Goal: Information Seeking & Learning: Check status

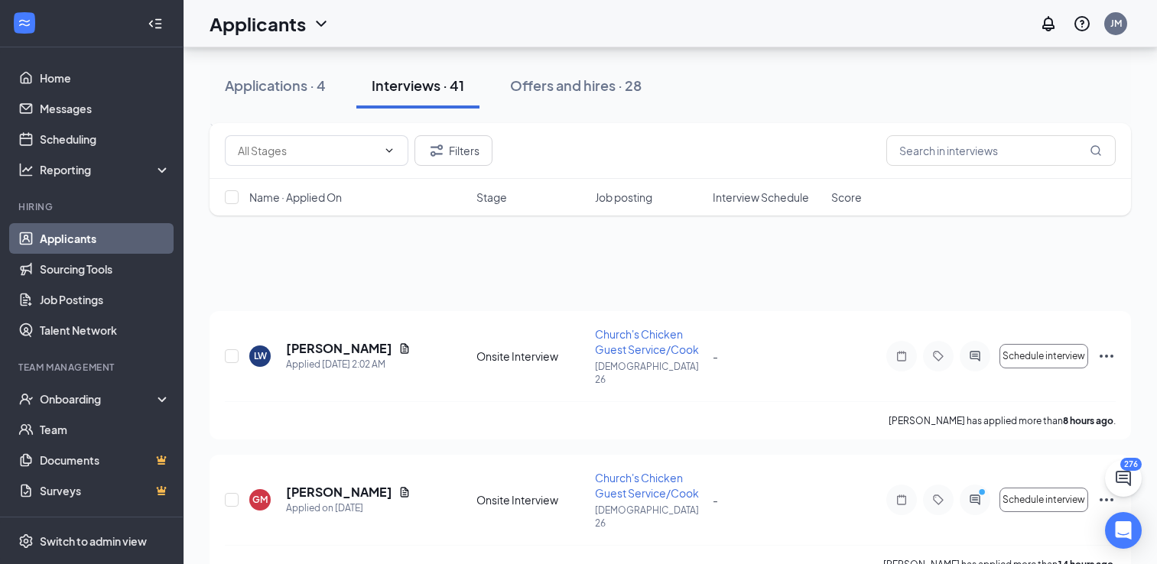
scroll to position [2141, 0]
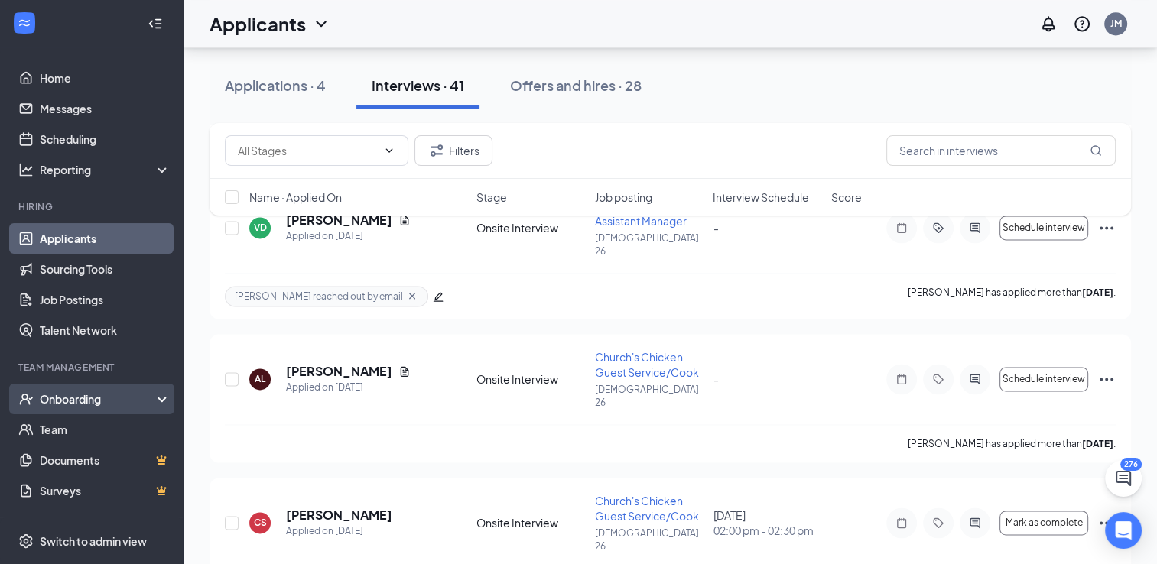
click at [68, 402] on div "Onboarding" at bounding box center [99, 398] width 118 height 15
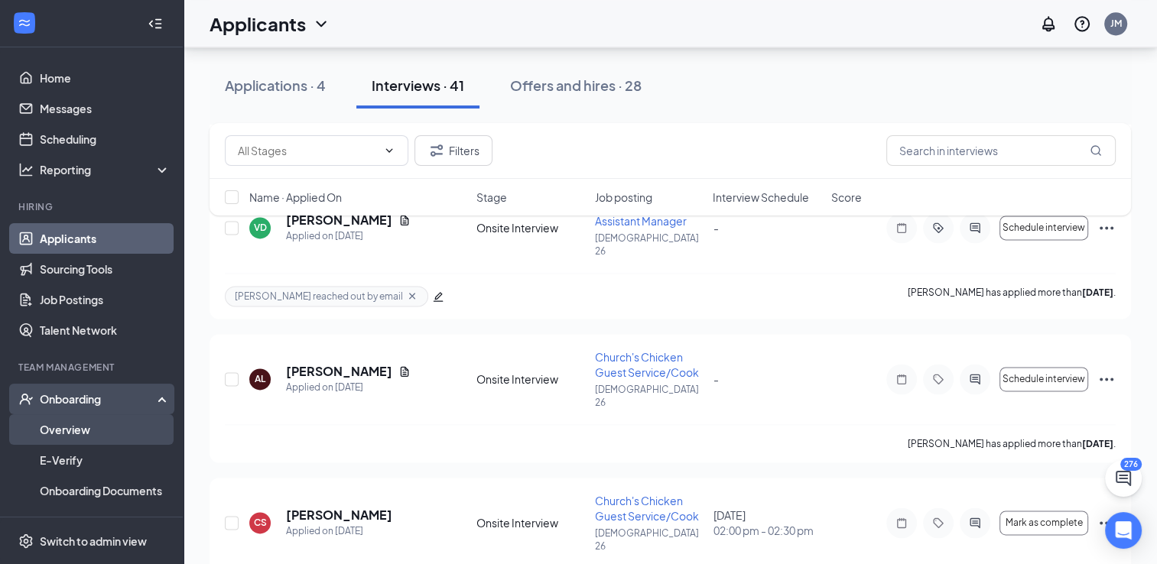
click at [67, 436] on link "Overview" at bounding box center [105, 429] width 131 height 31
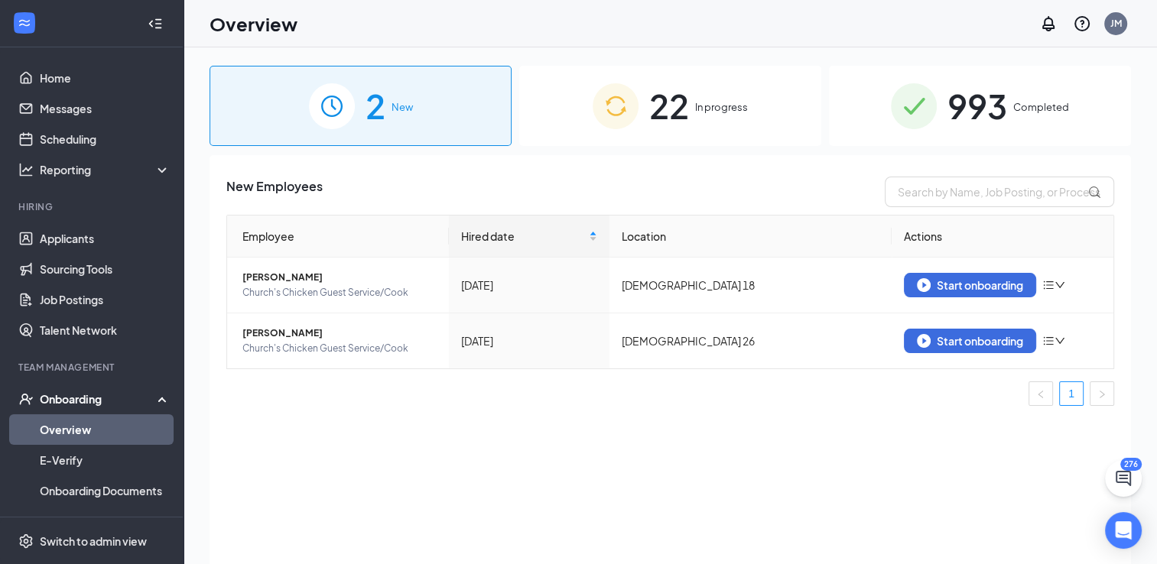
click at [715, 115] on div "22 In progress" at bounding box center [670, 106] width 302 height 80
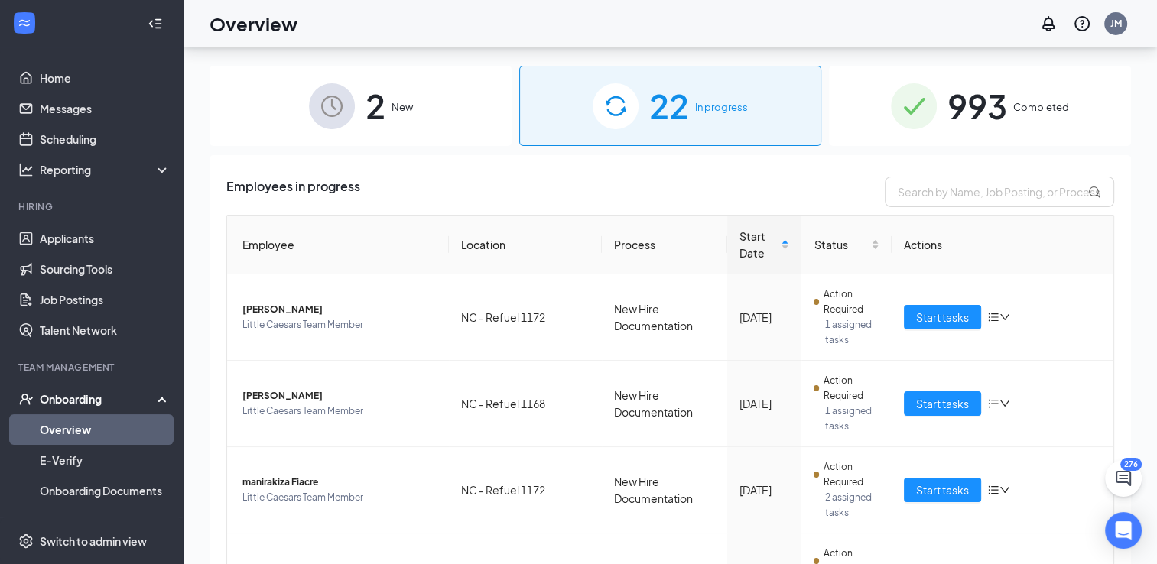
scroll to position [69, 0]
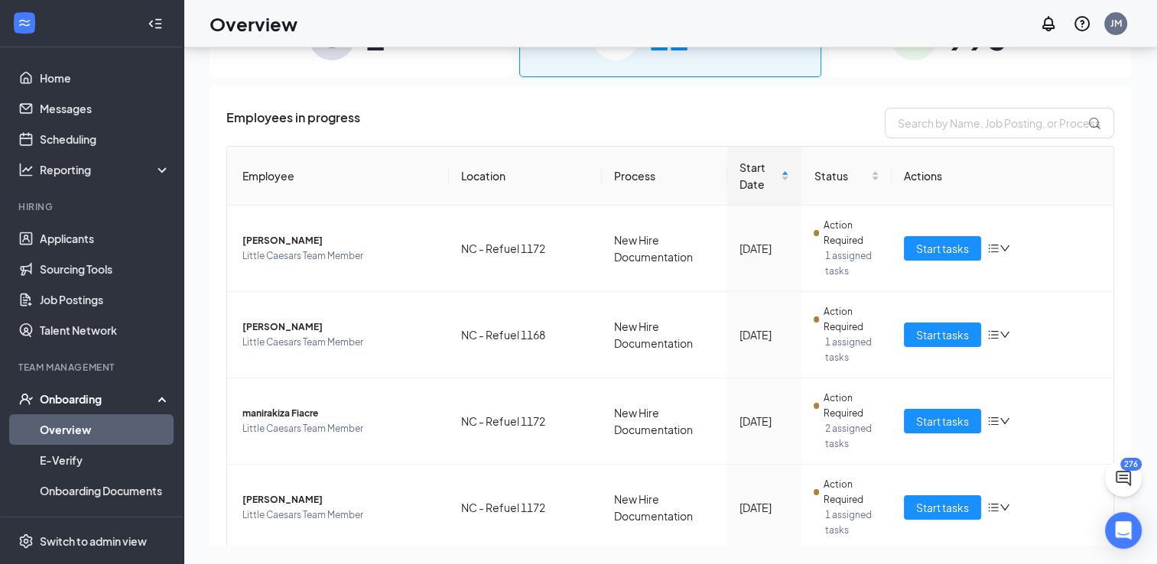
drag, startPoint x: 14, startPoint y: 550, endPoint x: 15, endPoint y: 603, distance: 53.5
click at [15, 495] on html "Home Messages Scheduling Reporting Hiring Applicants Sourcing Tools Job Posting…" at bounding box center [578, 213] width 1157 height 564
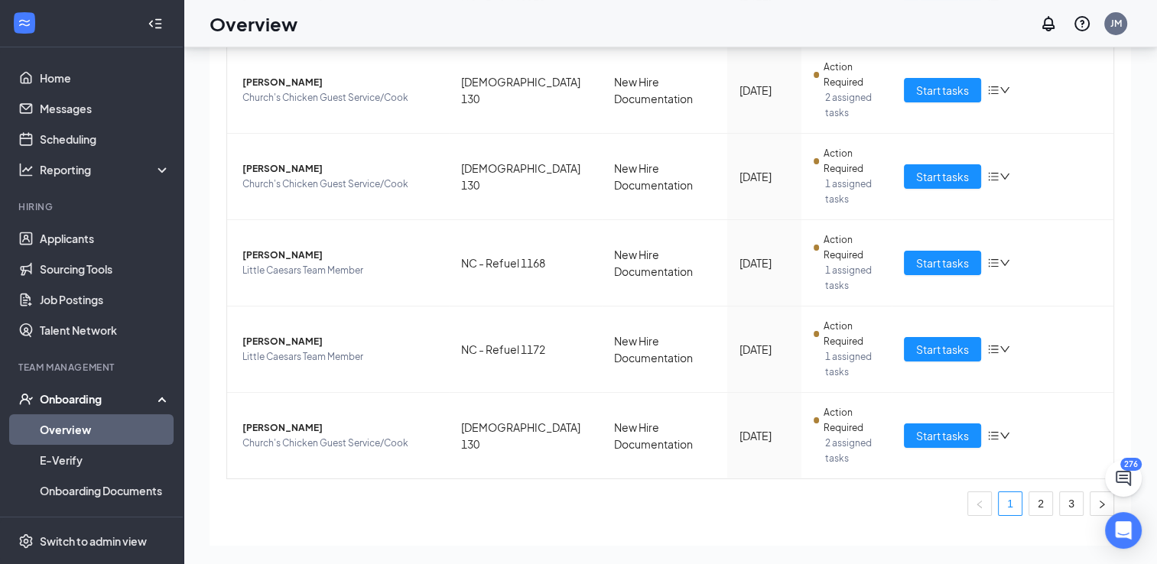
scroll to position [624, 0]
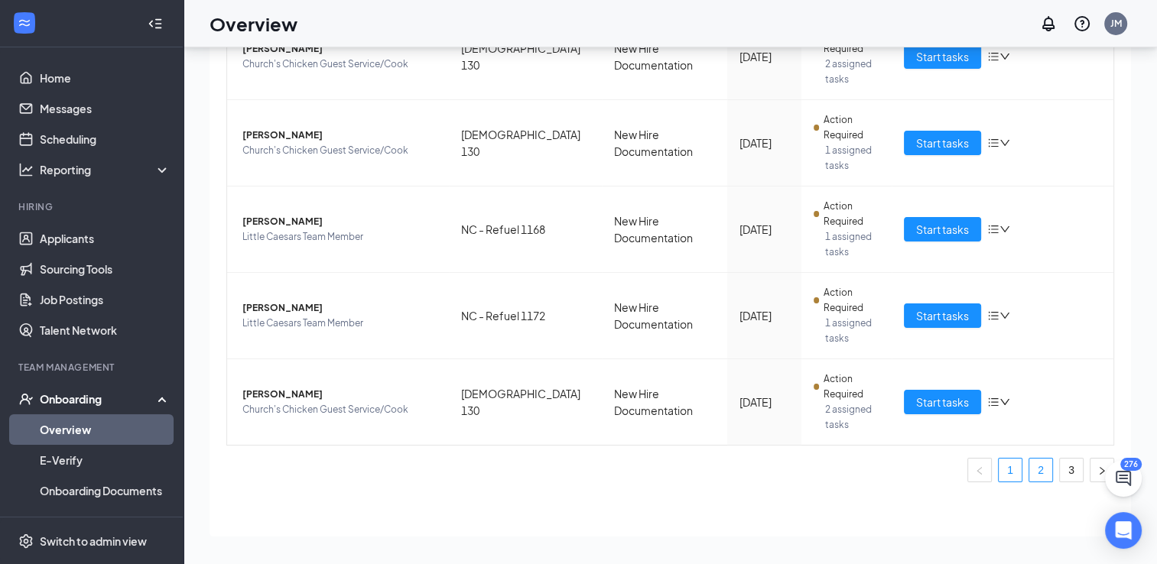
click at [1029, 469] on link "2" at bounding box center [1040, 470] width 23 height 23
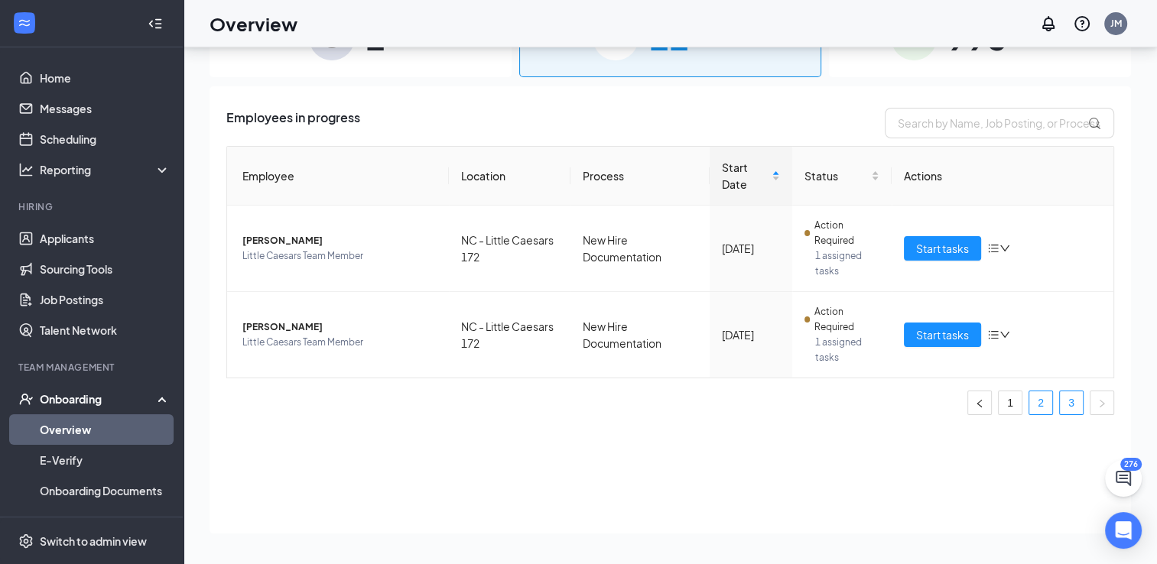
click at [1043, 395] on link "2" at bounding box center [1040, 402] width 23 height 23
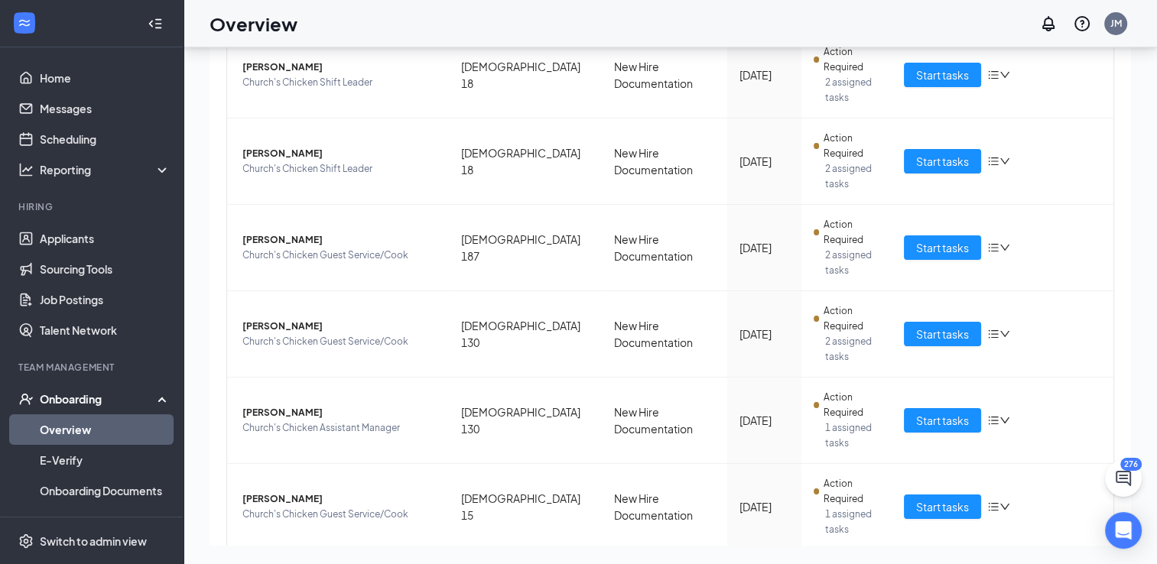
scroll to position [302, 0]
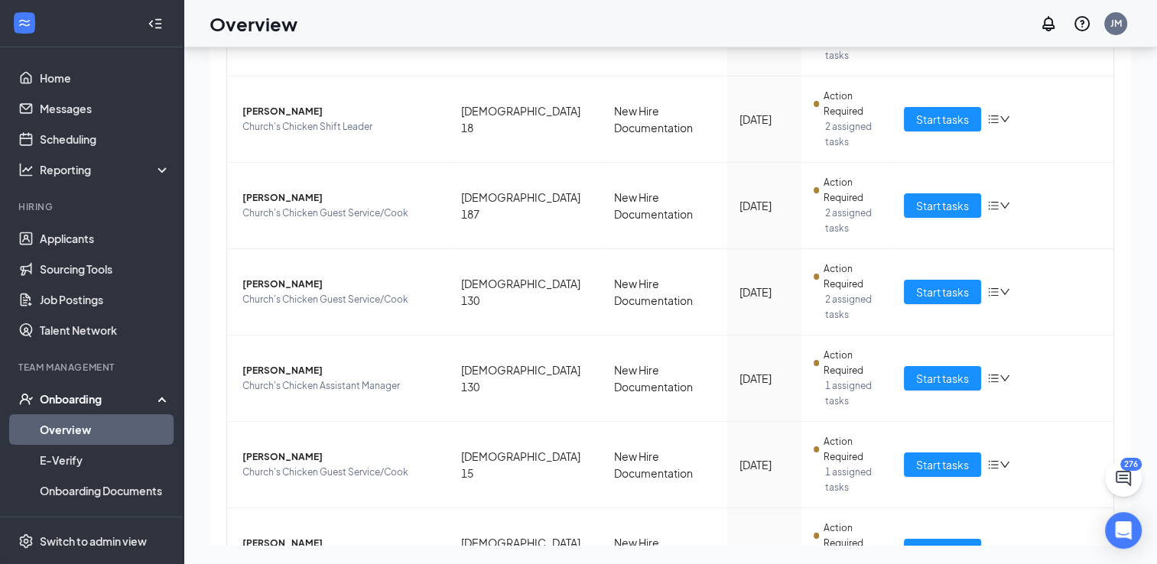
click at [80, 388] on div "Onboarding" at bounding box center [91, 399] width 183 height 31
click at [54, 423] on link "Team" at bounding box center [105, 429] width 131 height 31
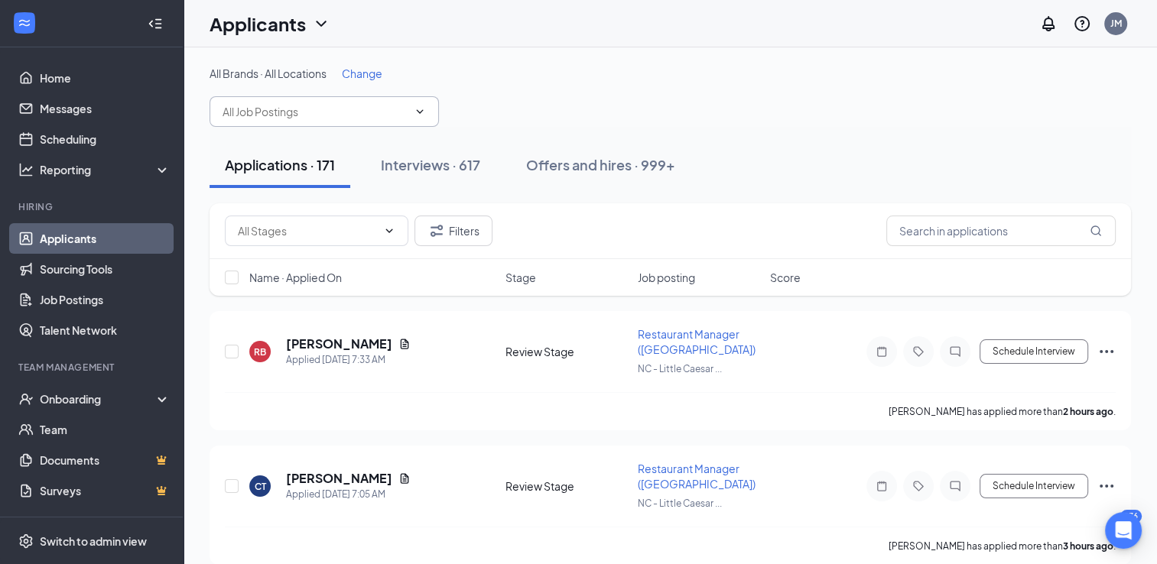
click at [422, 109] on icon "ChevronDown" at bounding box center [420, 112] width 12 height 12
click at [416, 112] on icon "ChevronDown" at bounding box center [420, 112] width 12 height 12
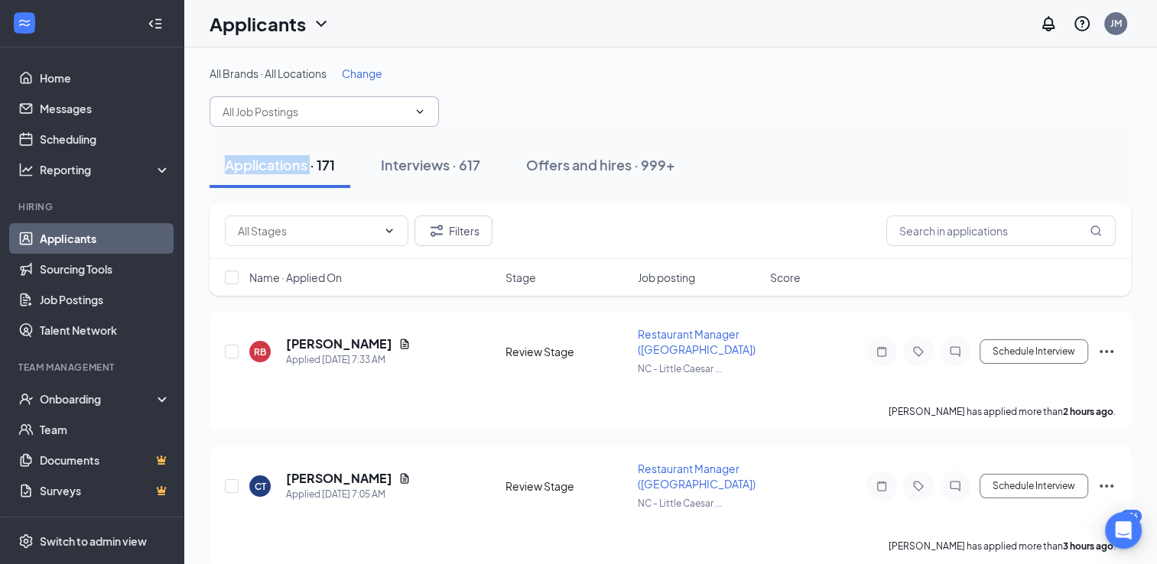
click at [416, 112] on icon "ChevronDown" at bounding box center [420, 112] width 12 height 12
click at [420, 112] on icon "ChevronDown" at bounding box center [420, 111] width 7 height 4
click at [419, 158] on div "Interviews · 617" at bounding box center [430, 164] width 99 height 19
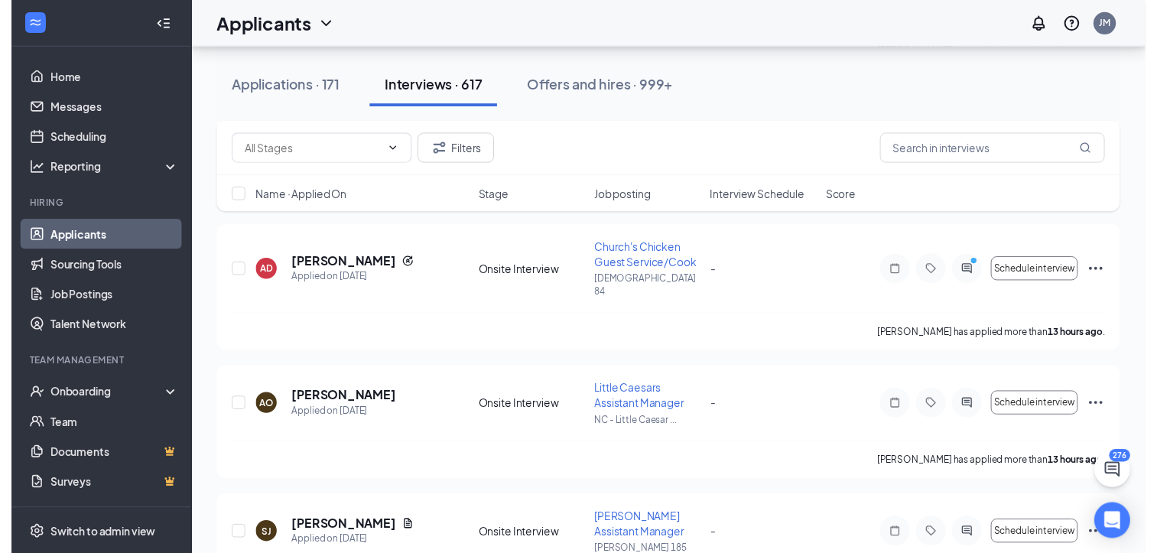
scroll to position [2481, 0]
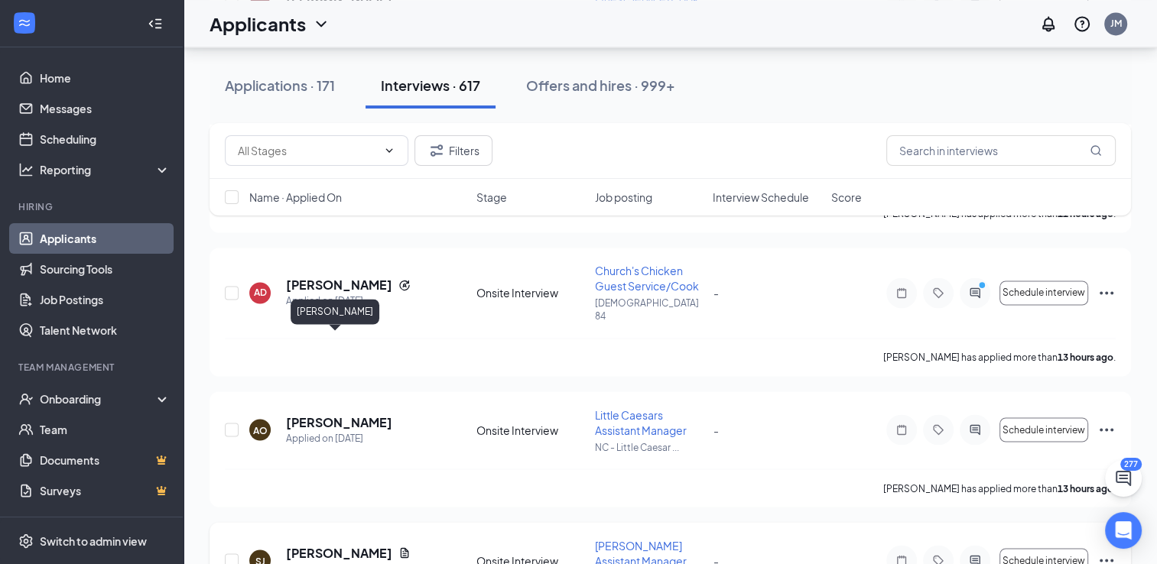
click at [307, 544] on h5 "[PERSON_NAME]" at bounding box center [339, 552] width 106 height 17
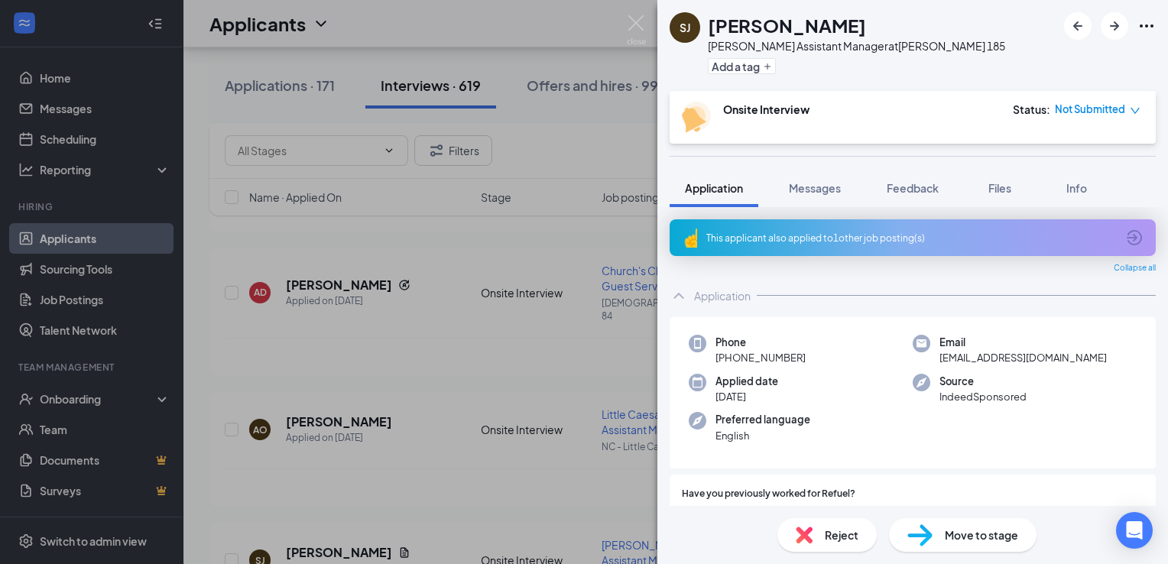
click at [441, 386] on div "[PERSON_NAME] Assistant Manager at [GEOGRAPHIC_DATA] 185 Add a tag Onsite Inter…" at bounding box center [584, 282] width 1168 height 564
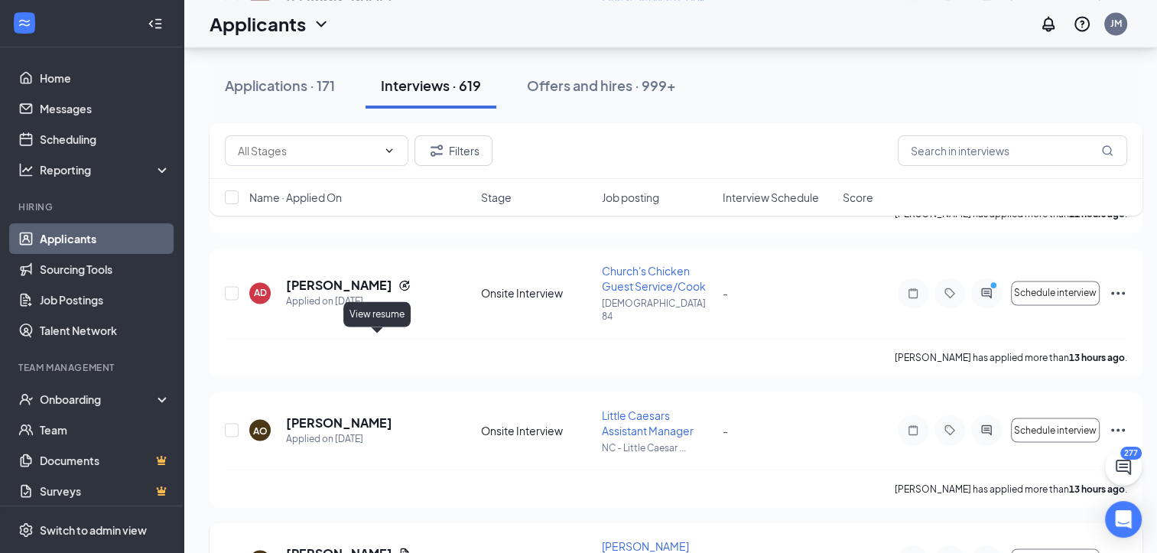
click at [401, 548] on icon "Document" at bounding box center [405, 553] width 8 height 10
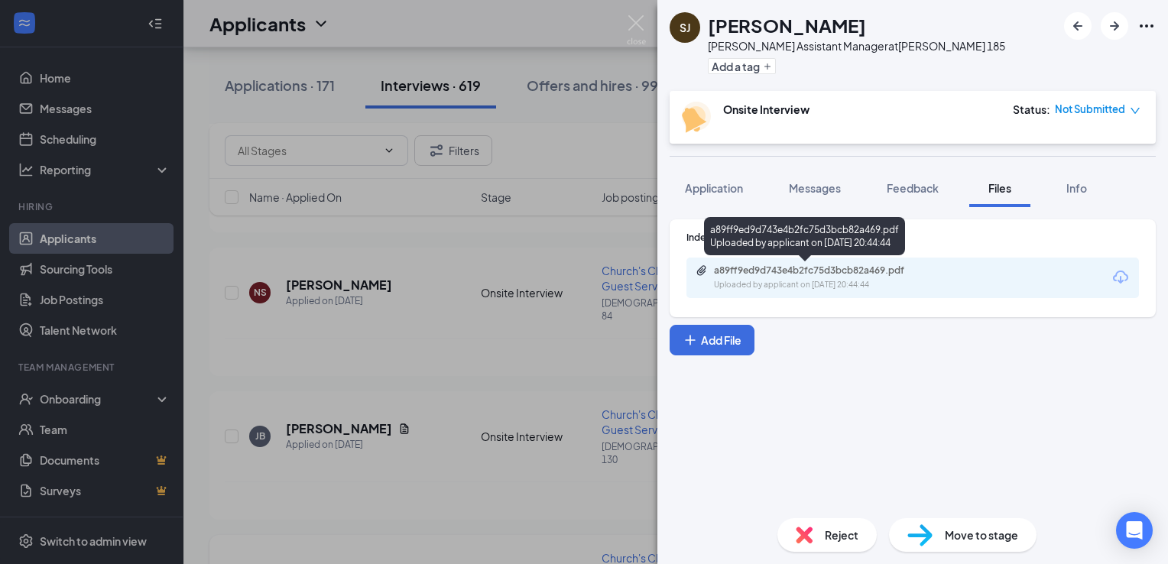
click at [800, 274] on div "a89ff9ed9d743e4b2fc75d3bcb82a469.pdf" at bounding box center [821, 271] width 214 height 12
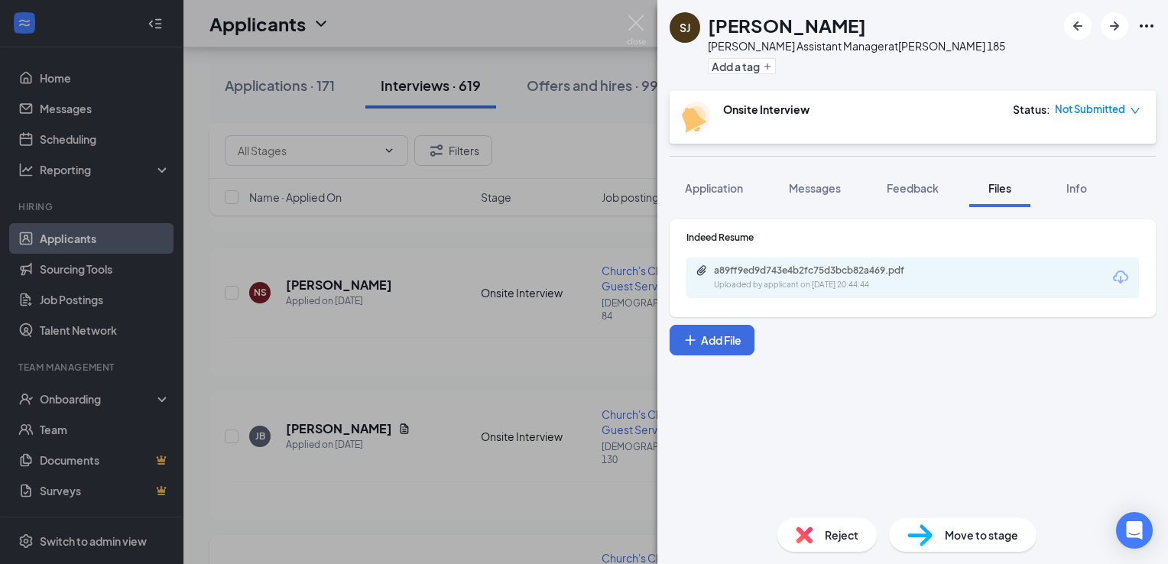
click at [826, 535] on span "Reject" at bounding box center [842, 535] width 34 height 17
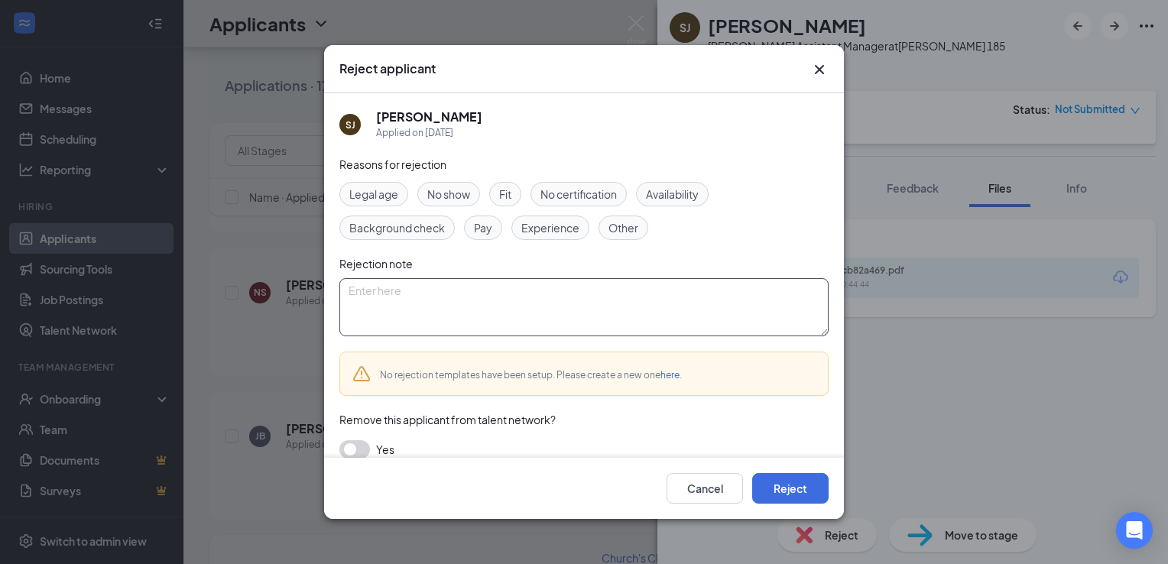
click at [404, 305] on textarea at bounding box center [583, 307] width 489 height 58
type textarea "No experience"
click at [798, 495] on button "Reject" at bounding box center [790, 488] width 76 height 31
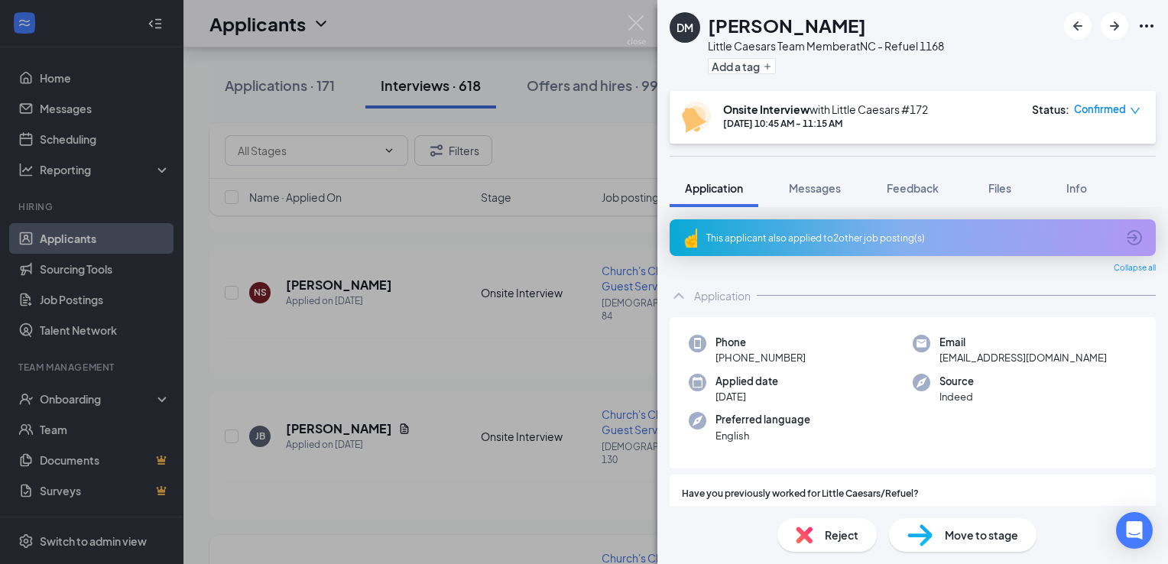
click at [530, 430] on div "DM [PERSON_NAME] Little Caesars Team Member at NC - Refuel 1168 Add a tag Onsit…" at bounding box center [584, 282] width 1168 height 564
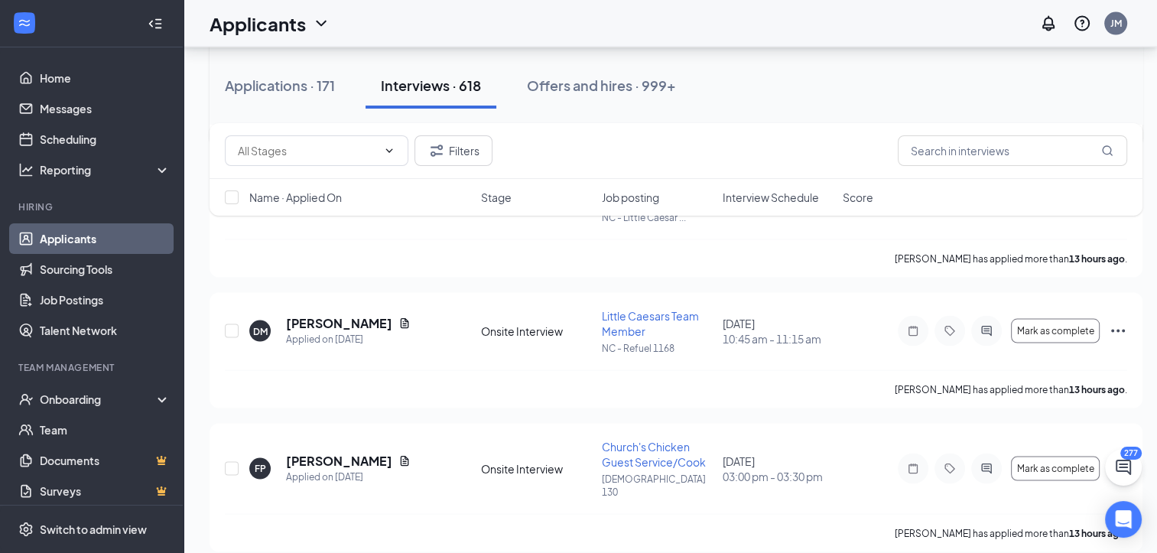
scroll to position [3011, 0]
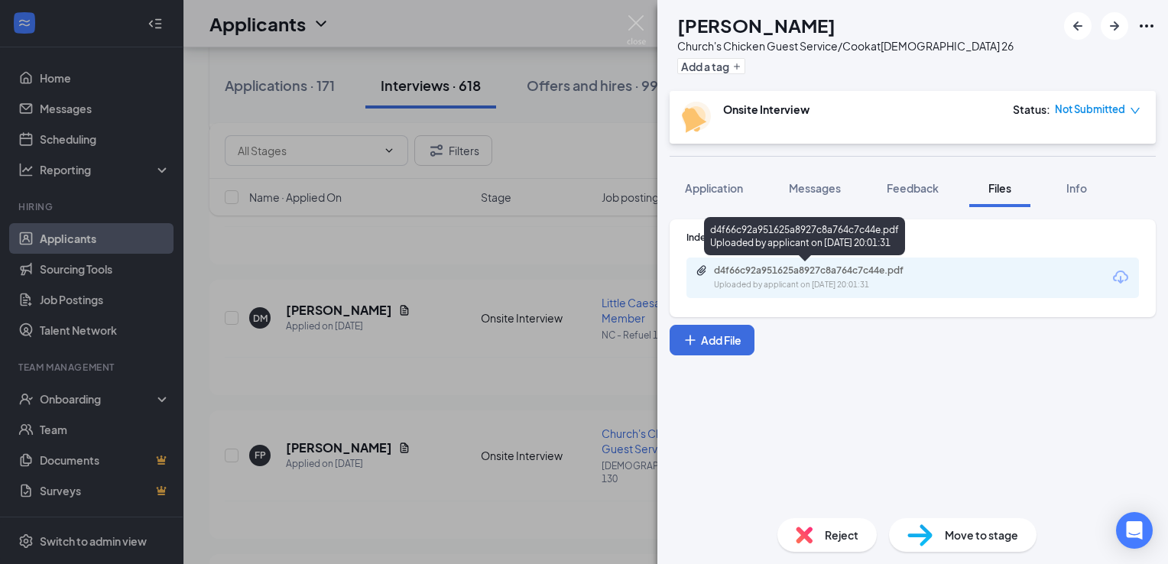
click at [772, 271] on div "d4f66c92a951625a8927c8a764c7c44e.pdf" at bounding box center [821, 271] width 214 height 12
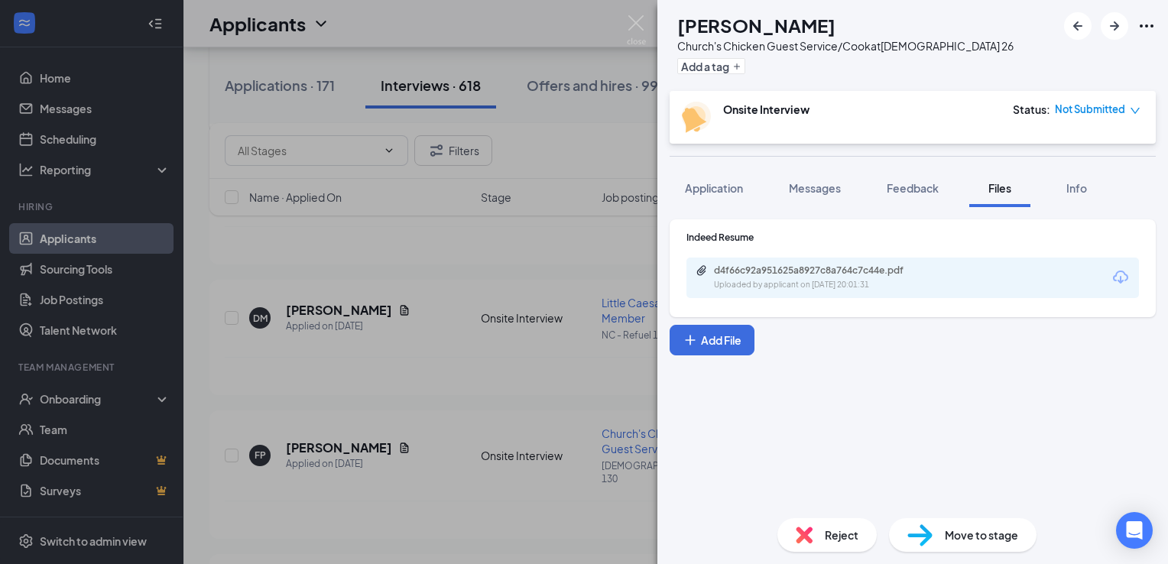
click at [580, 304] on div "GM [PERSON_NAME] Church's Chicken Guest Service/Cook at Churchs 26 Add a tag On…" at bounding box center [584, 282] width 1168 height 564
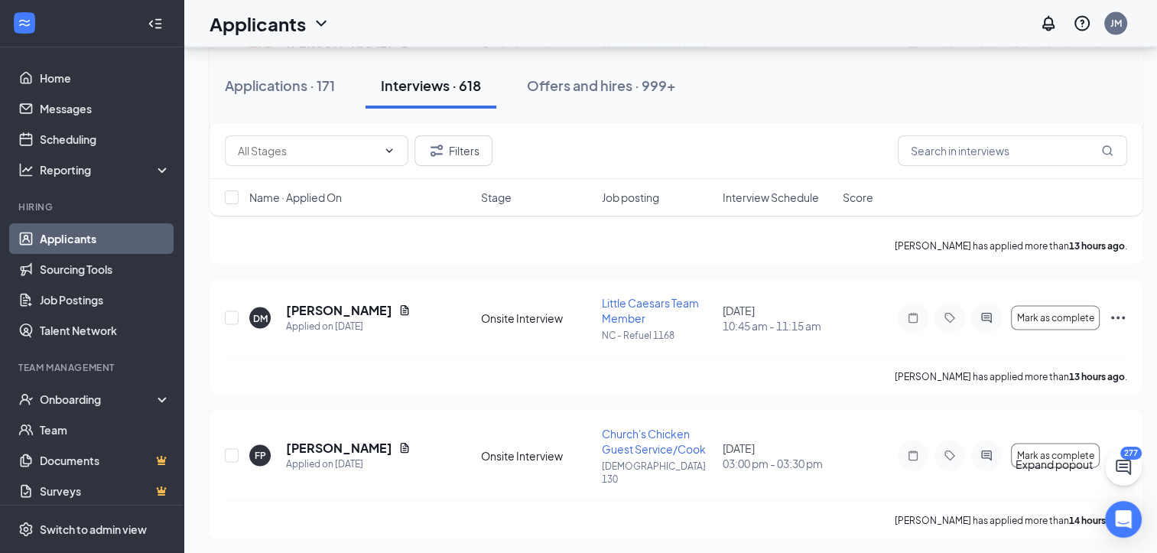
click at [1128, 464] on icon "ChatActive" at bounding box center [1123, 467] width 18 height 18
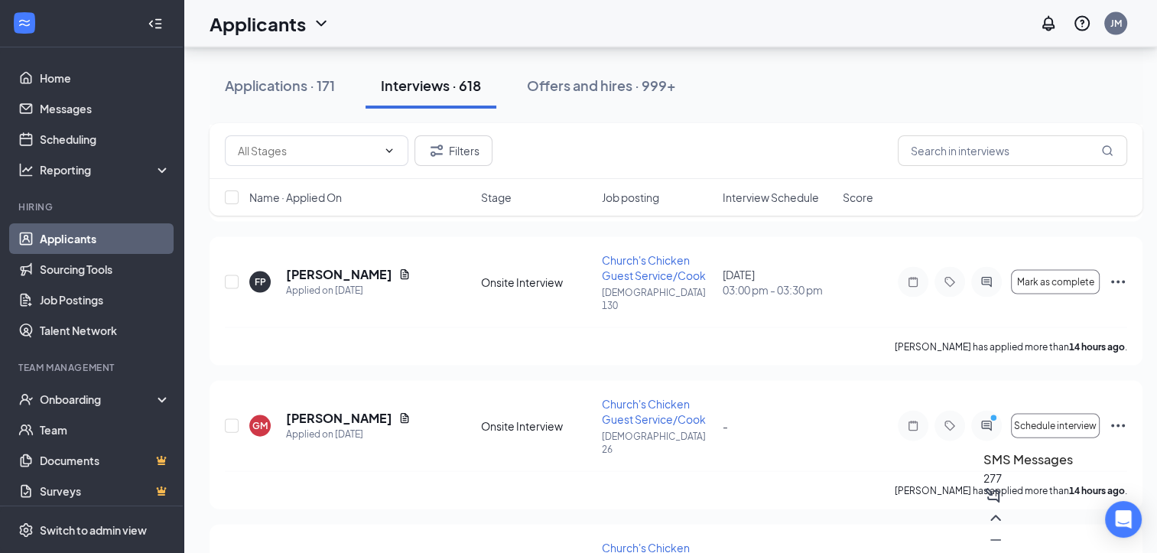
scroll to position [3317, 0]
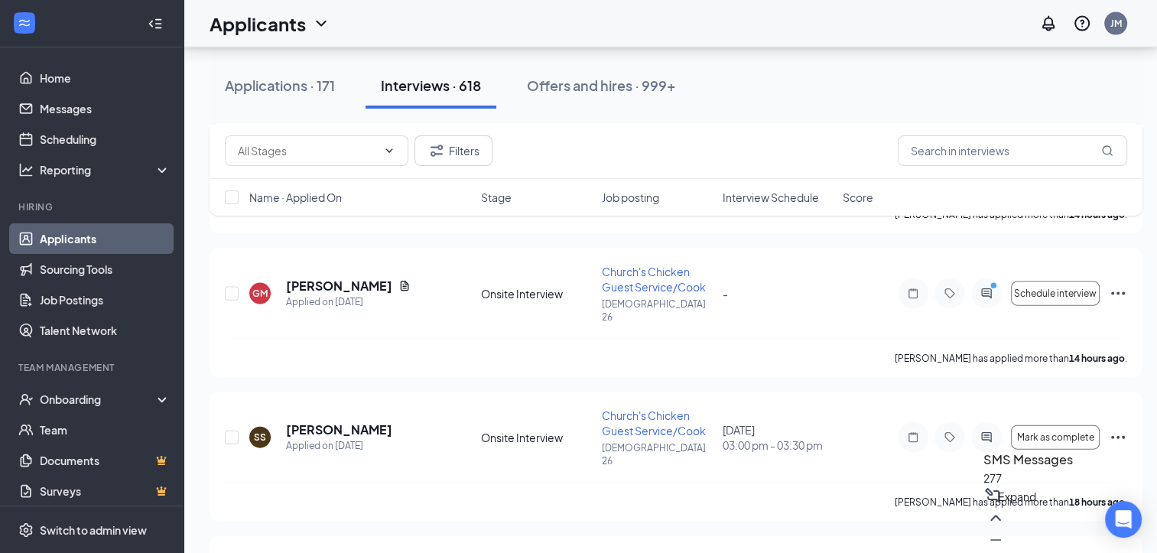
click at [1005, 527] on icon "ChevronUp" at bounding box center [995, 517] width 18 height 18
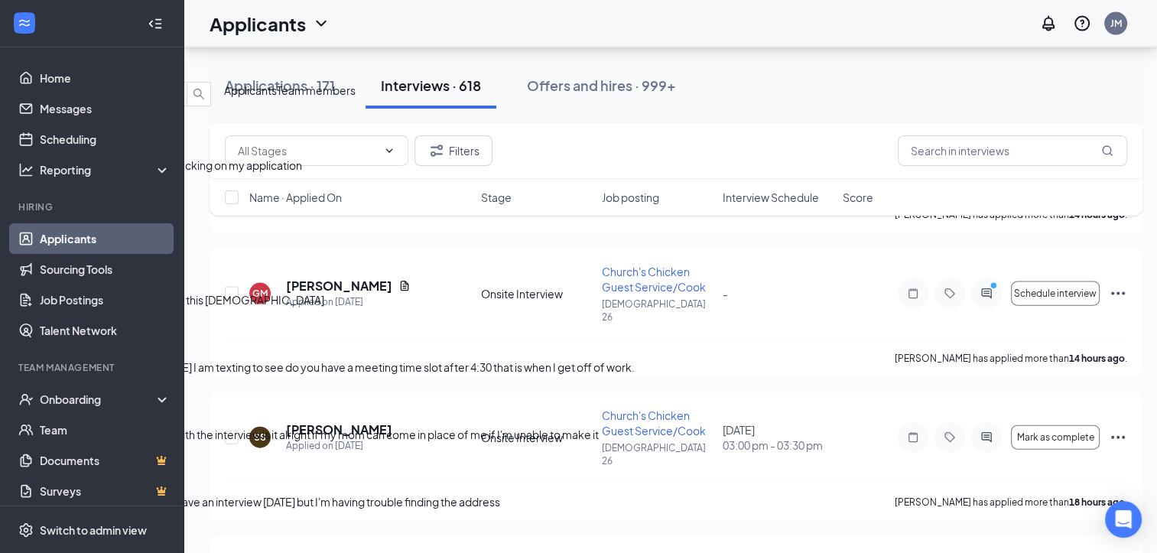
scroll to position [2833, 0]
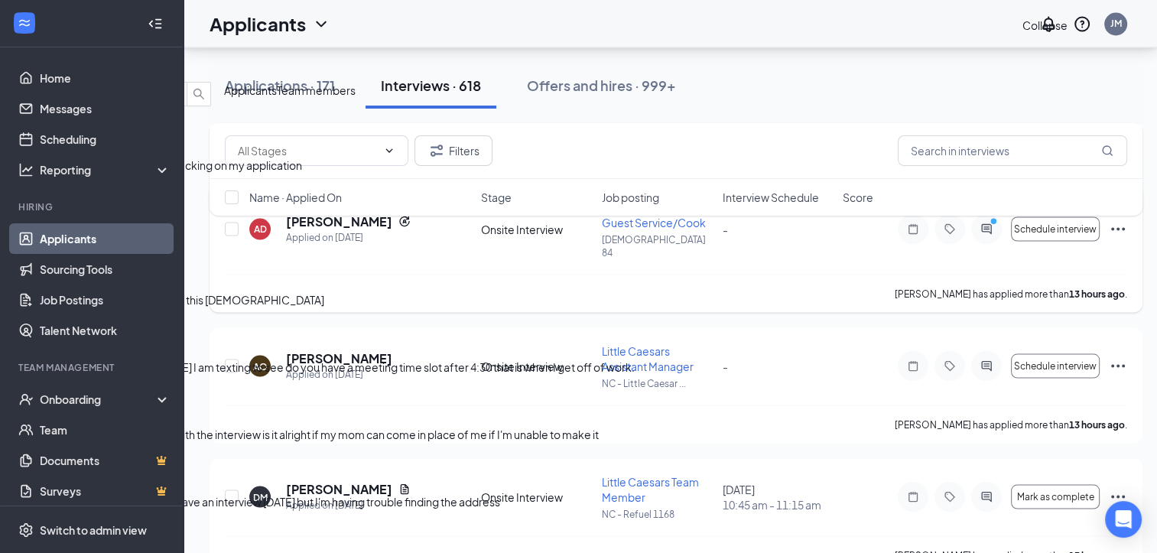
click at [21, 60] on icon "ChevronDown" at bounding box center [12, 69] width 18 height 18
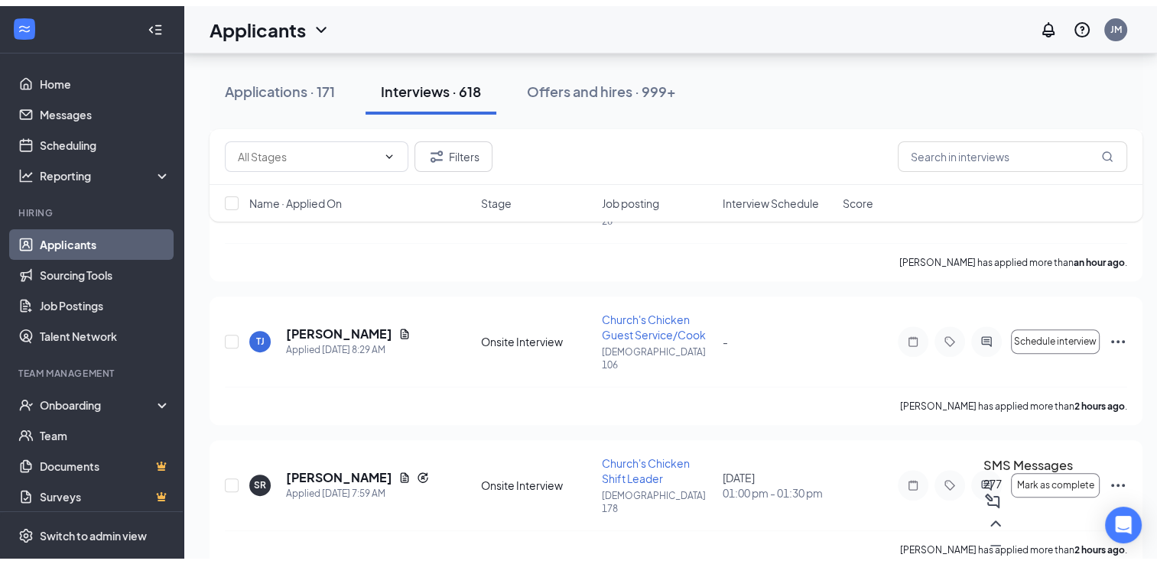
scroll to position [0, 0]
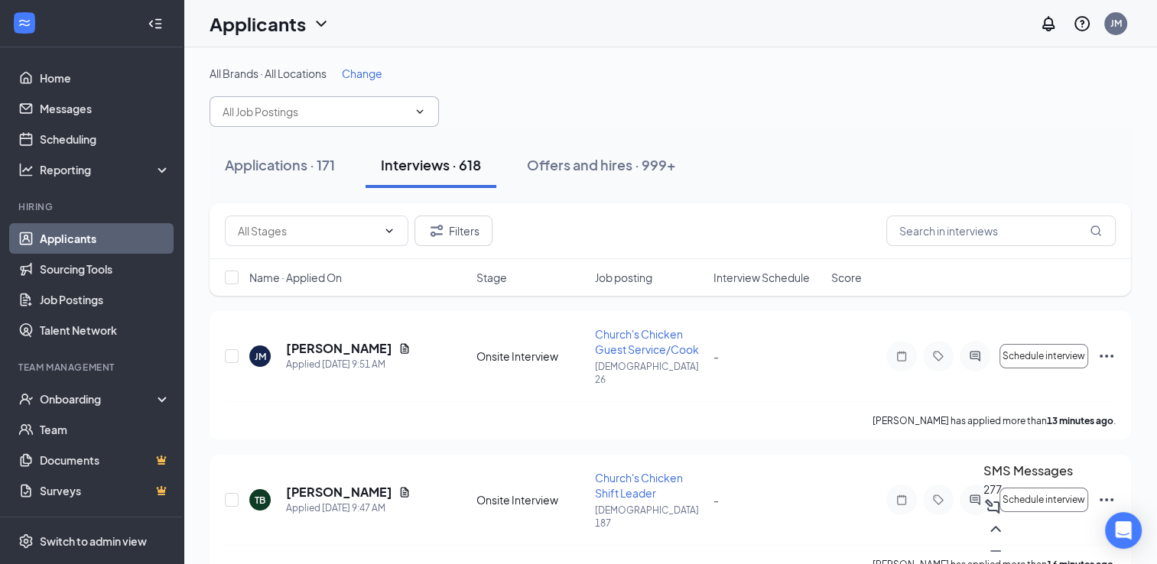
click at [416, 112] on icon "ChevronDown" at bounding box center [420, 112] width 12 height 12
click at [305, 20] on h1 "Applicants" at bounding box center [257, 24] width 96 height 26
click at [324, 20] on icon "ChevronDown" at bounding box center [321, 24] width 18 height 18
click at [261, 66] on link "Applicants" at bounding box center [270, 57] width 102 height 15
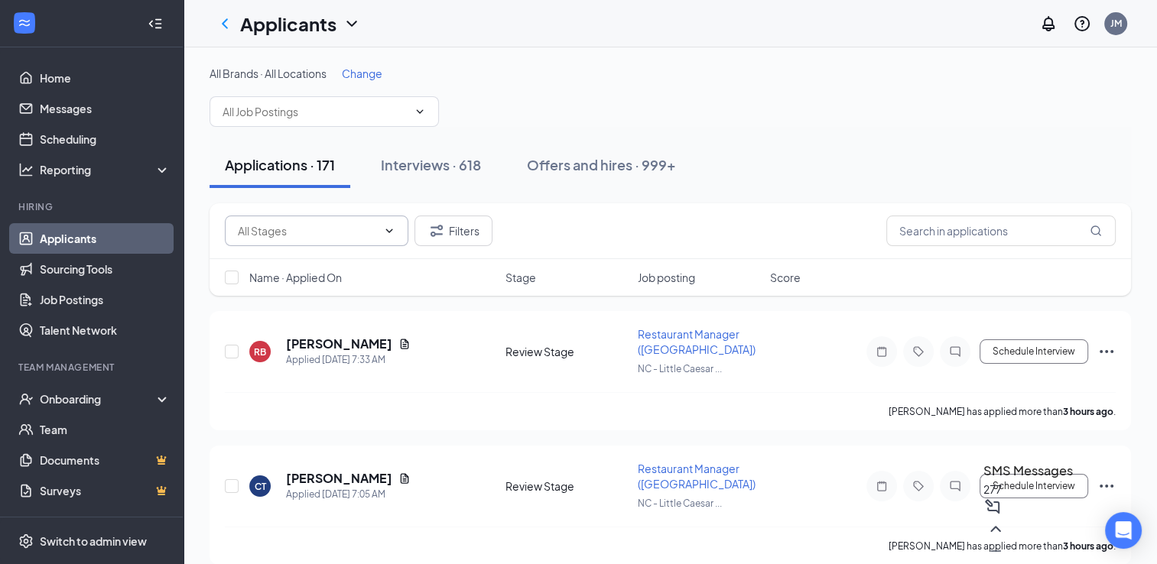
click at [396, 236] on span at bounding box center [316, 231] width 183 height 31
click at [912, 234] on input "text" at bounding box center [1000, 231] width 229 height 31
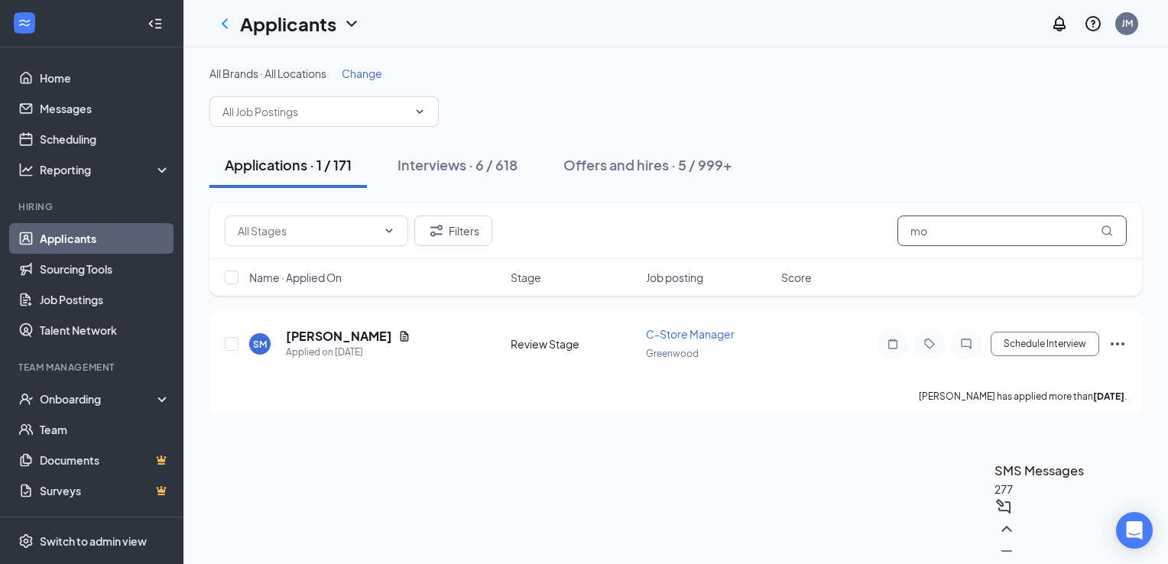
type input "m"
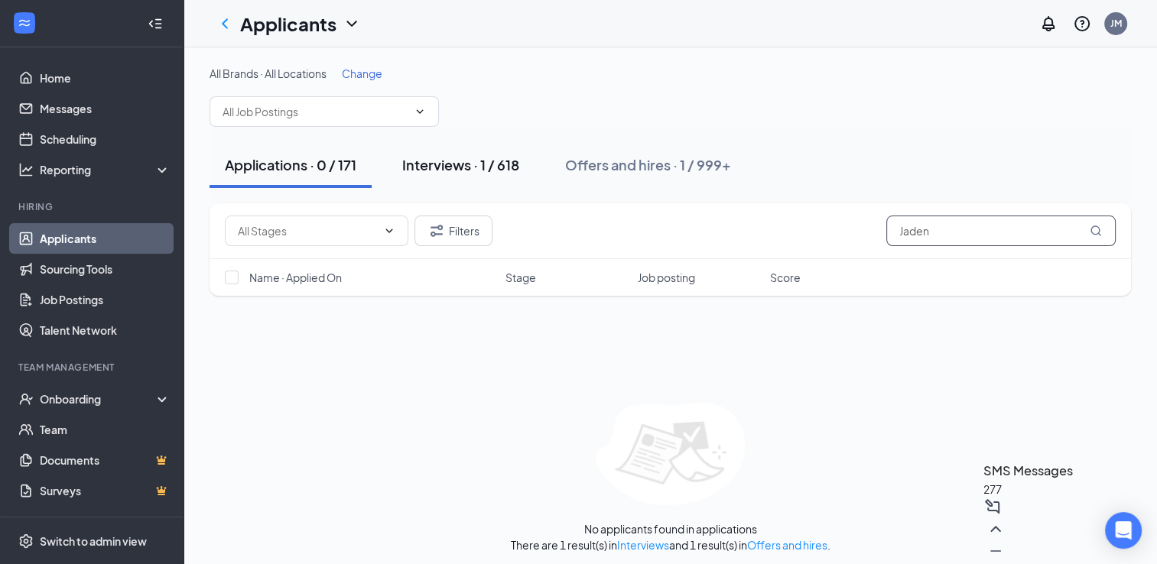
type input "Jaden"
click at [456, 153] on button "Interviews · 1 / 618" at bounding box center [461, 165] width 148 height 46
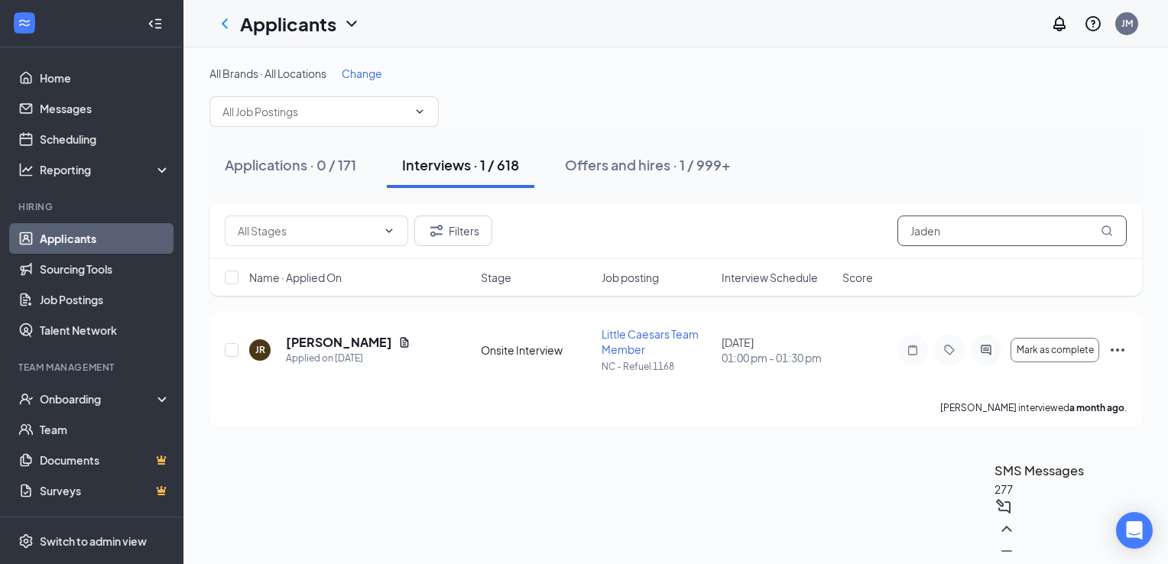
click at [999, 239] on input "Jaden" at bounding box center [1012, 231] width 229 height 31
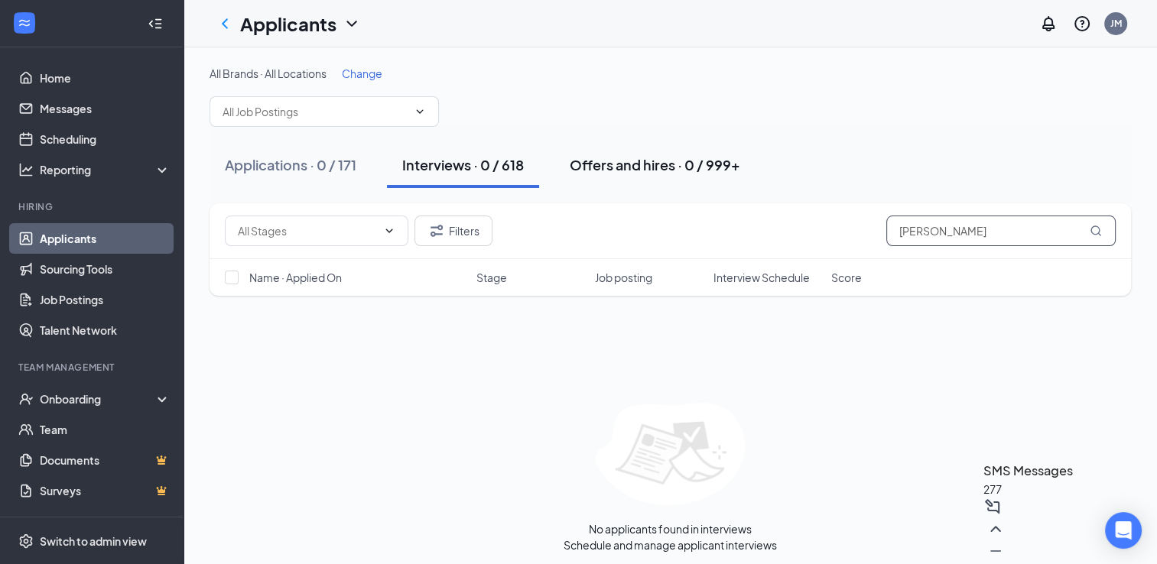
type input "[PERSON_NAME]"
click at [638, 165] on div "Offers and hires · 0 / 999+" at bounding box center [655, 164] width 171 height 19
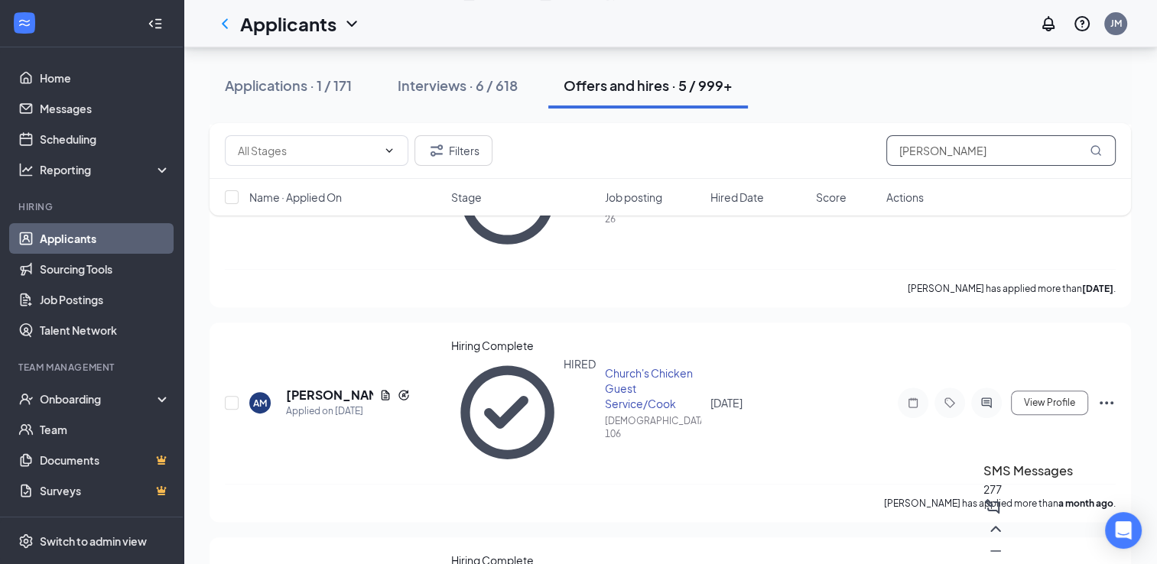
scroll to position [479, 0]
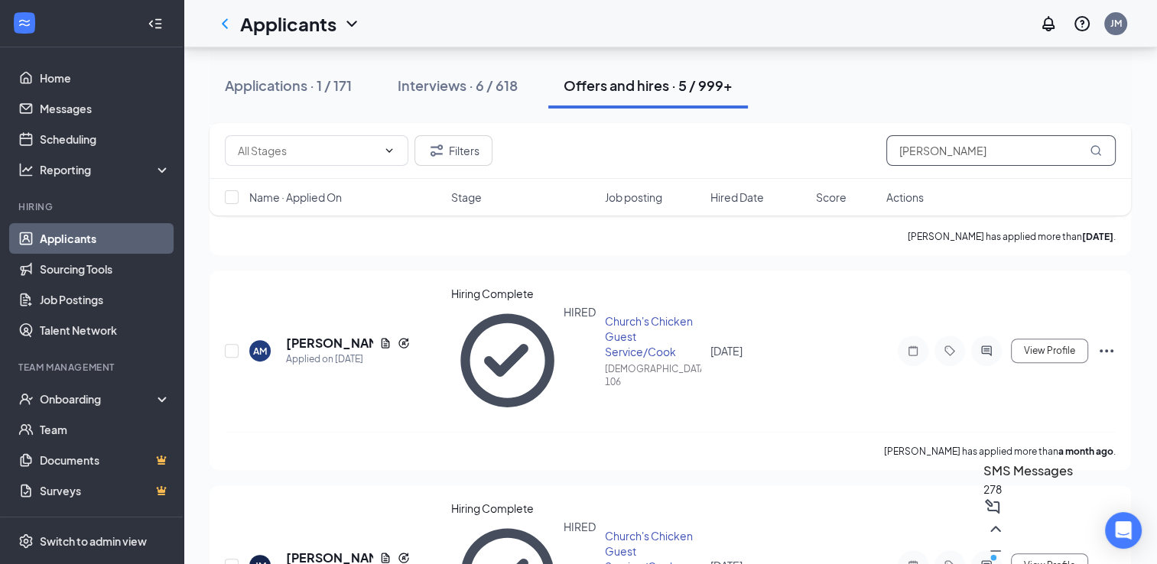
scroll to position [479, 0]
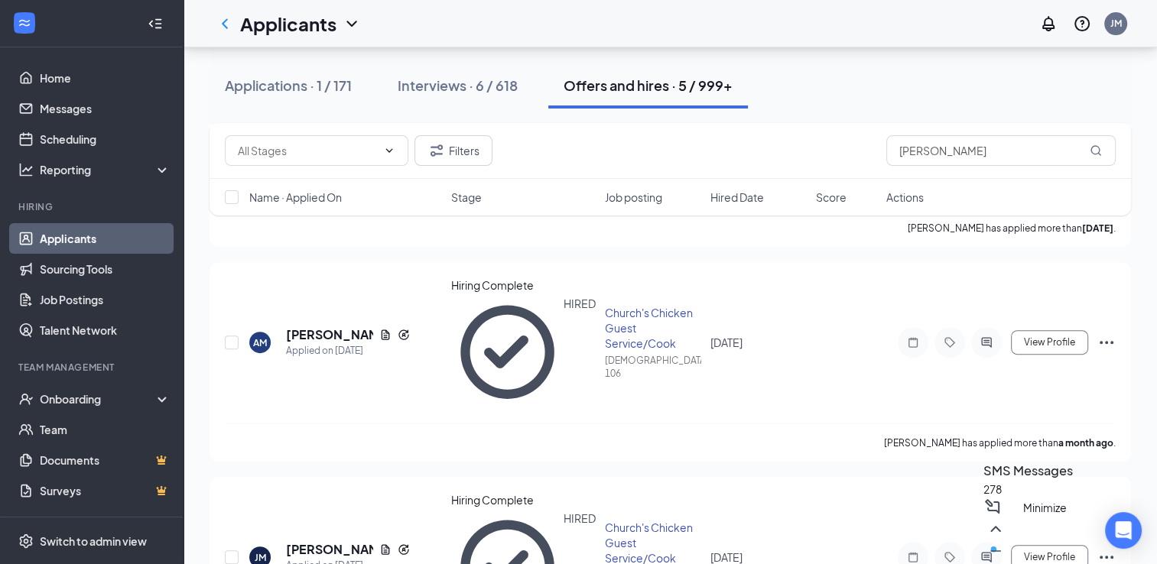
click at [1005, 546] on icon "Minimize" at bounding box center [995, 551] width 18 height 18
click at [891, 151] on input "[PERSON_NAME]" at bounding box center [1000, 150] width 229 height 31
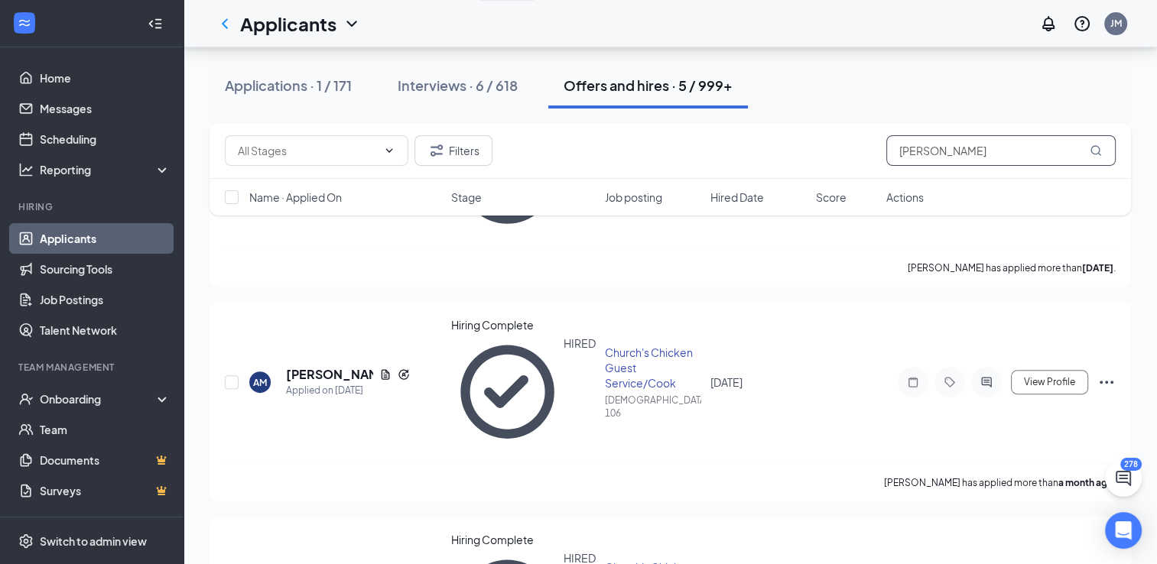
scroll to position [479, 0]
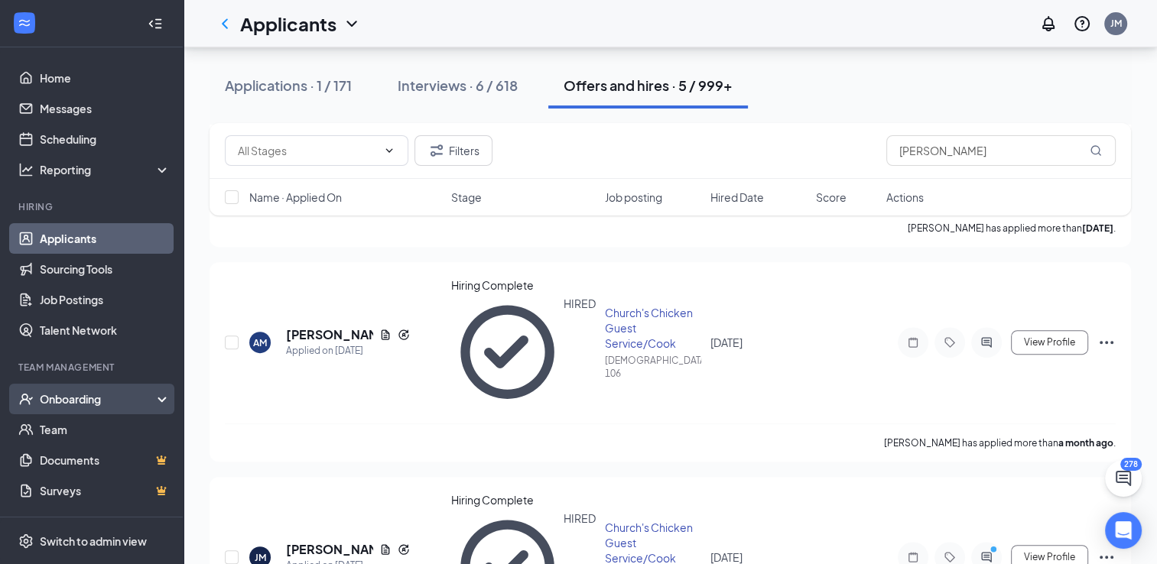
click at [64, 390] on div "Onboarding" at bounding box center [91, 399] width 183 height 31
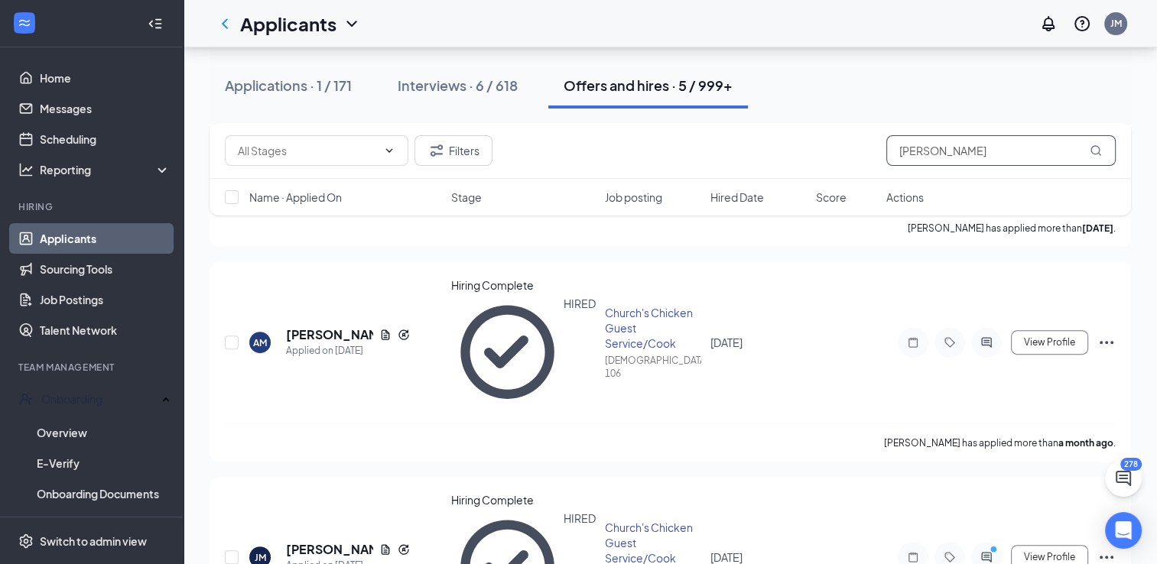
click at [937, 153] on input "[PERSON_NAME]" at bounding box center [1000, 150] width 229 height 31
type input "M"
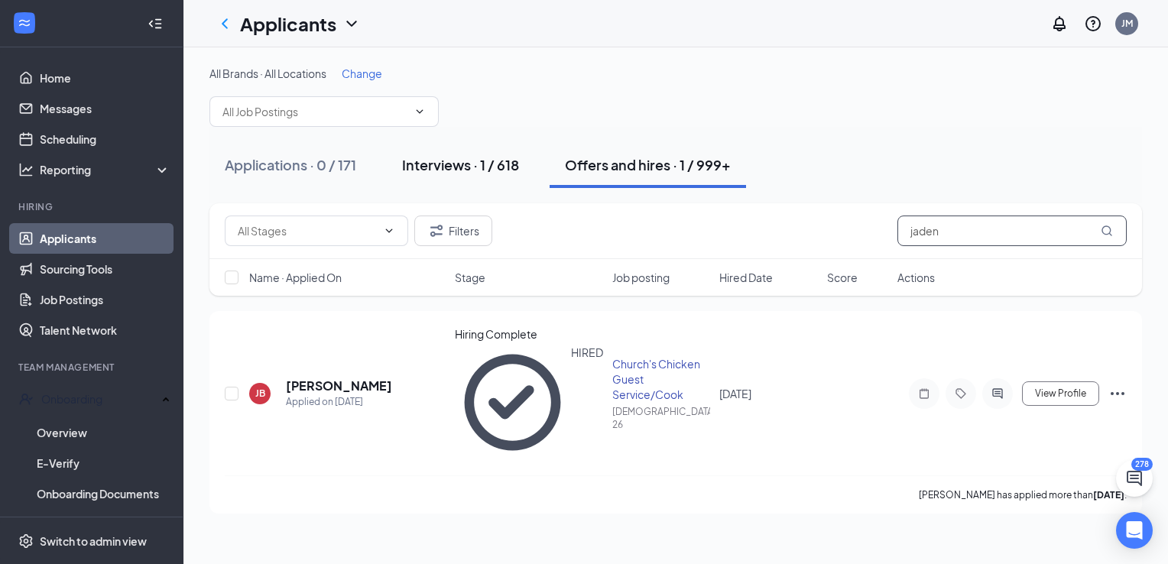
type input "jaden"
click at [505, 161] on div "Interviews · 1 / 618" at bounding box center [460, 164] width 117 height 19
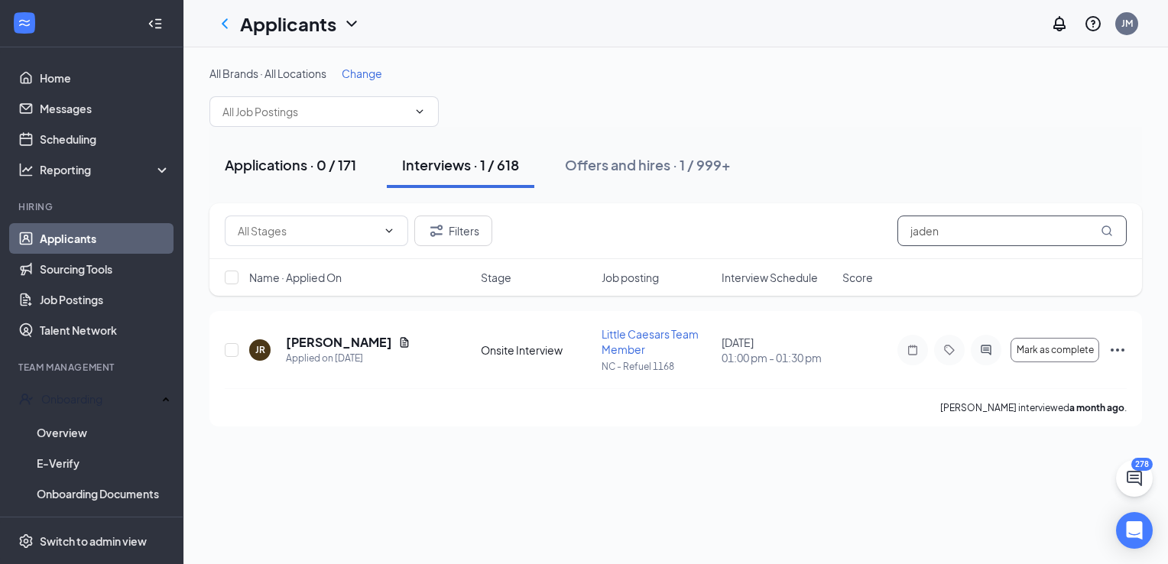
type input "jaden"
click at [300, 167] on div "Applications · 0 / 171" at bounding box center [291, 164] width 132 height 19
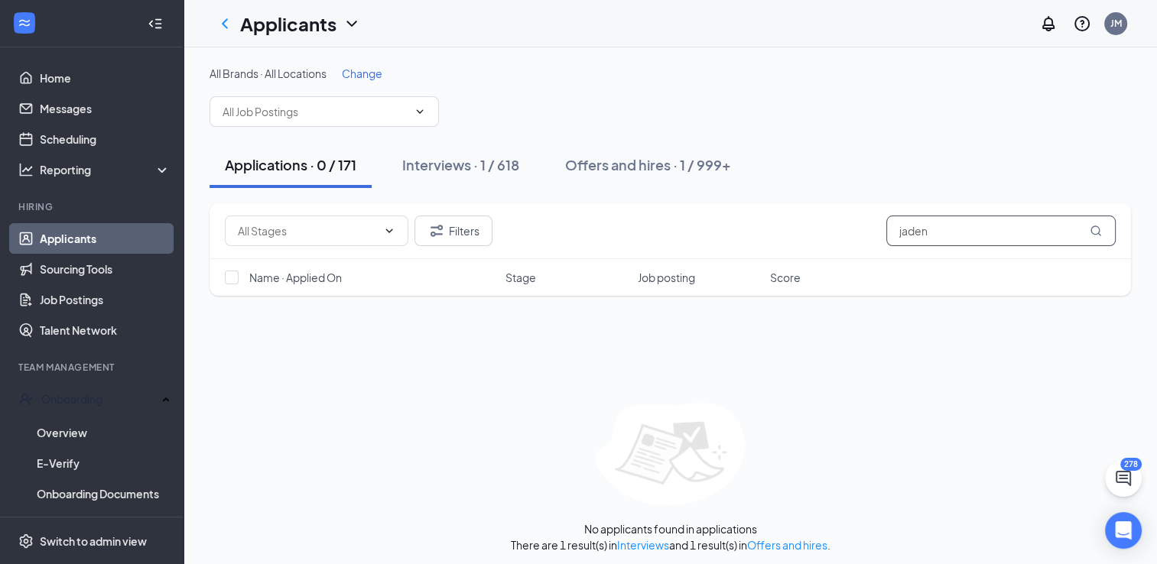
click at [964, 221] on input "jaden" at bounding box center [1000, 231] width 229 height 31
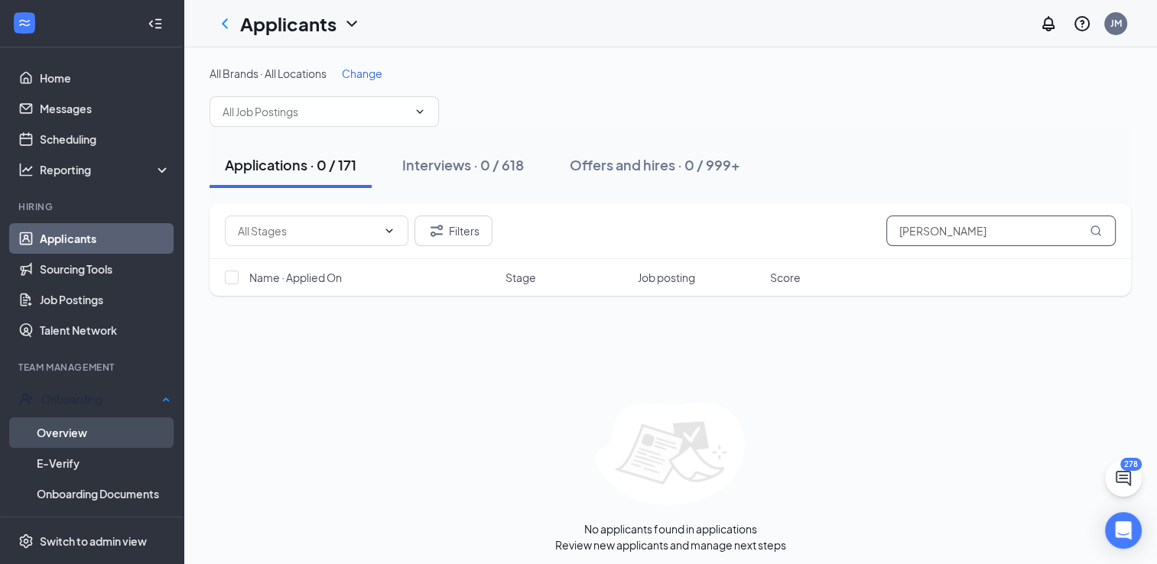
type input "[PERSON_NAME]"
click at [67, 434] on link "Overview" at bounding box center [104, 432] width 134 height 31
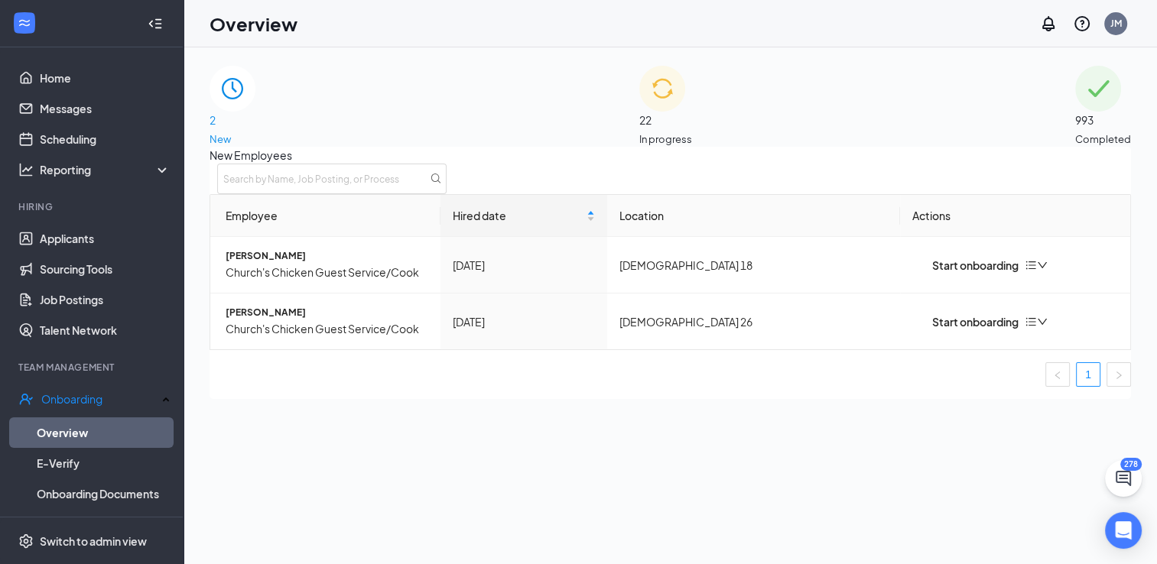
click at [692, 132] on span "In progress" at bounding box center [665, 139] width 53 height 15
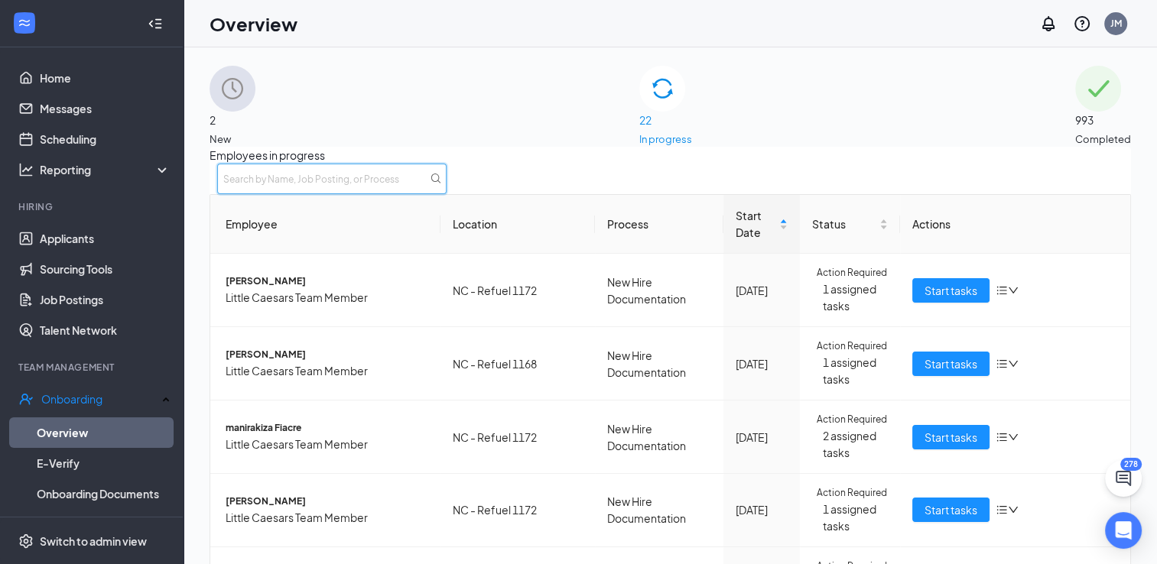
click at [447, 187] on input "text" at bounding box center [331, 179] width 229 height 31
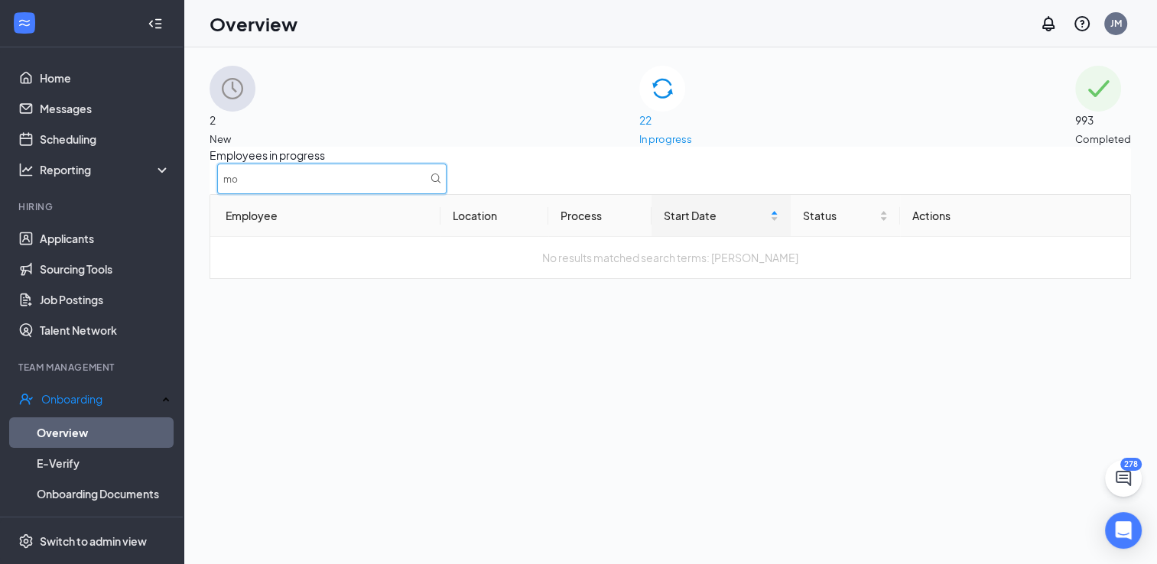
type input "m"
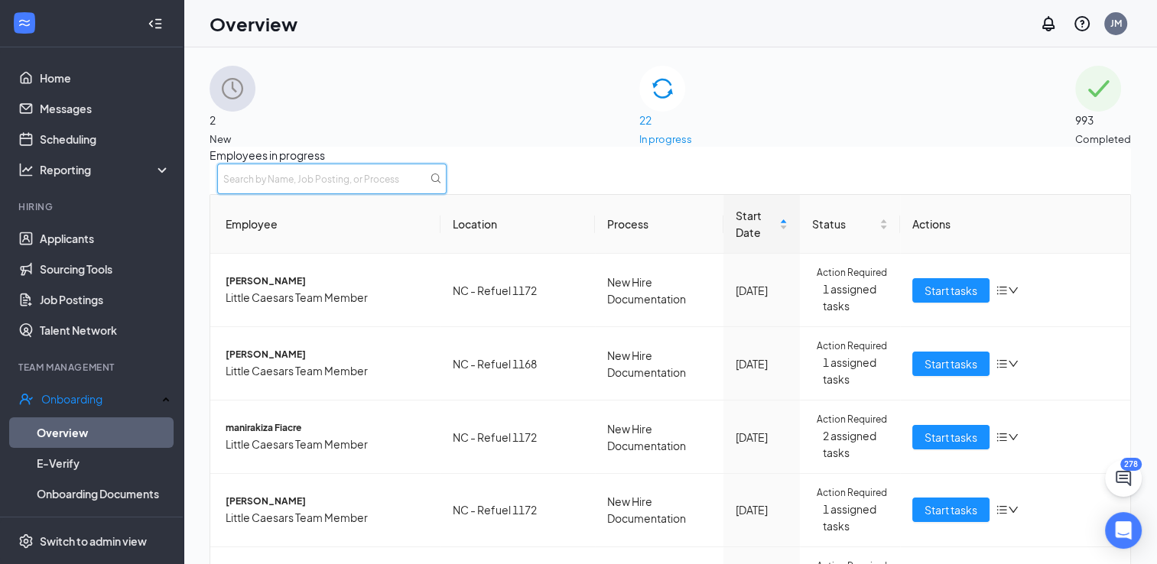
click at [447, 194] on input "text" at bounding box center [331, 179] width 229 height 31
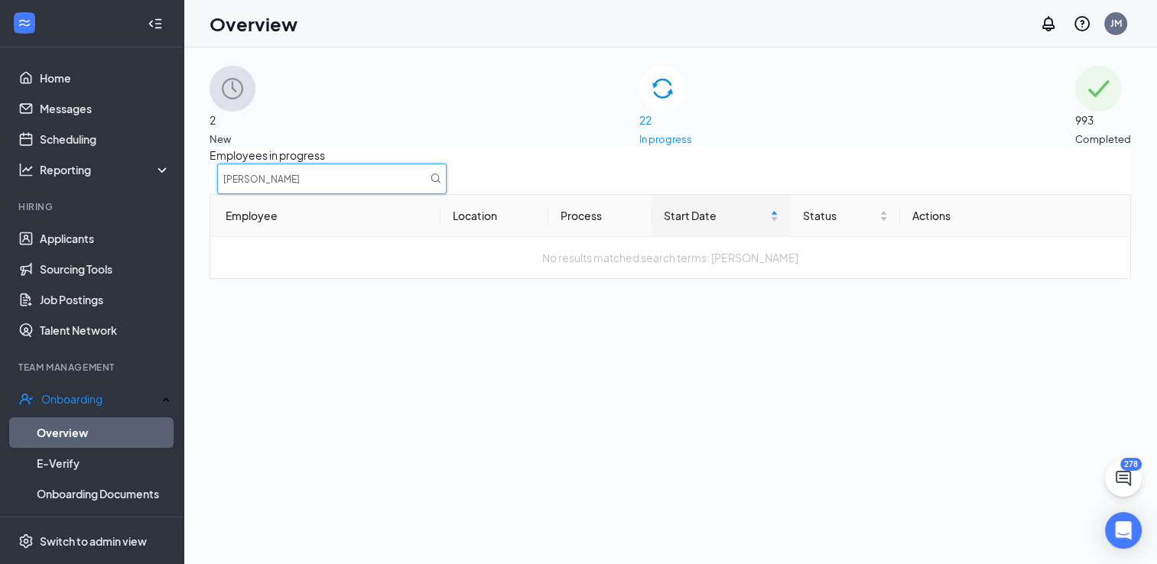
type input "[PERSON_NAME]"
click at [255, 112] on span "2" at bounding box center [232, 120] width 46 height 17
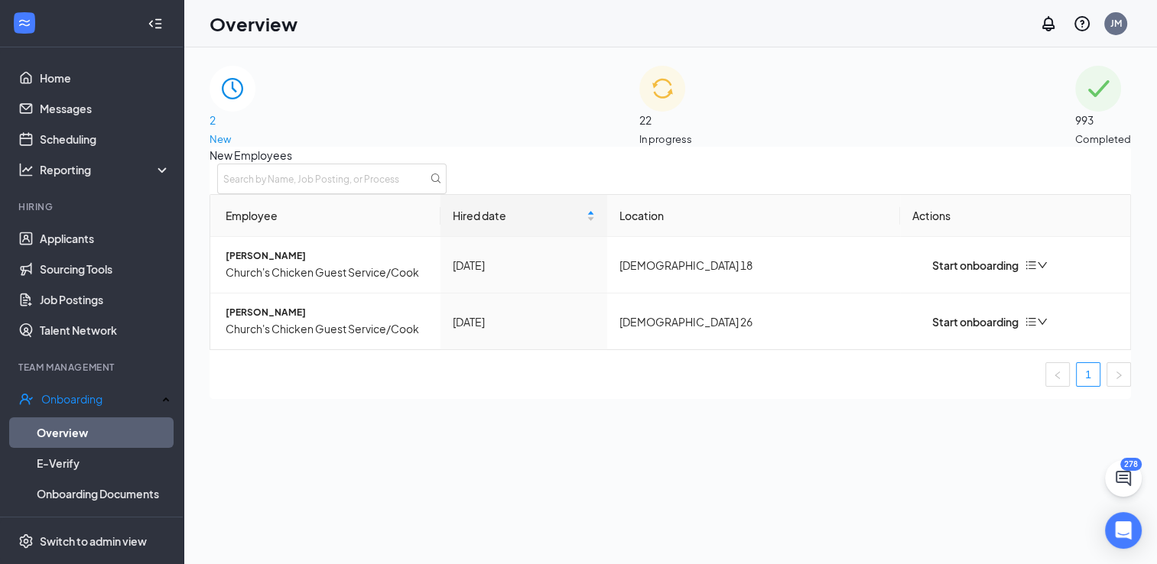
click at [1075, 91] on div "993 Completed" at bounding box center [1103, 106] width 56 height 81
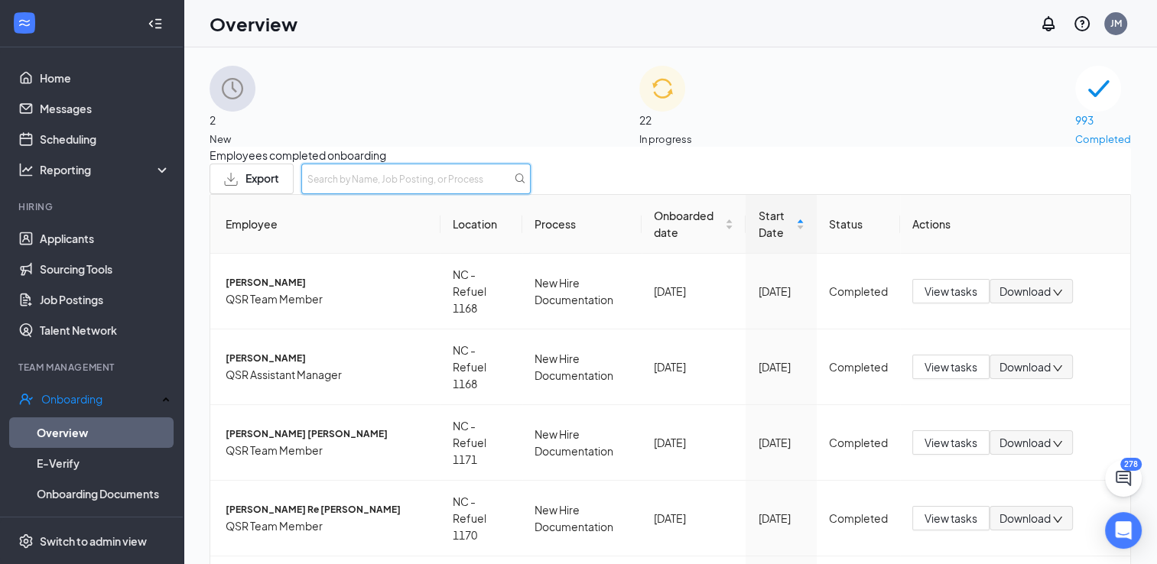
click at [531, 194] on input "text" at bounding box center [415, 179] width 229 height 31
type input "[PERSON_NAME]"
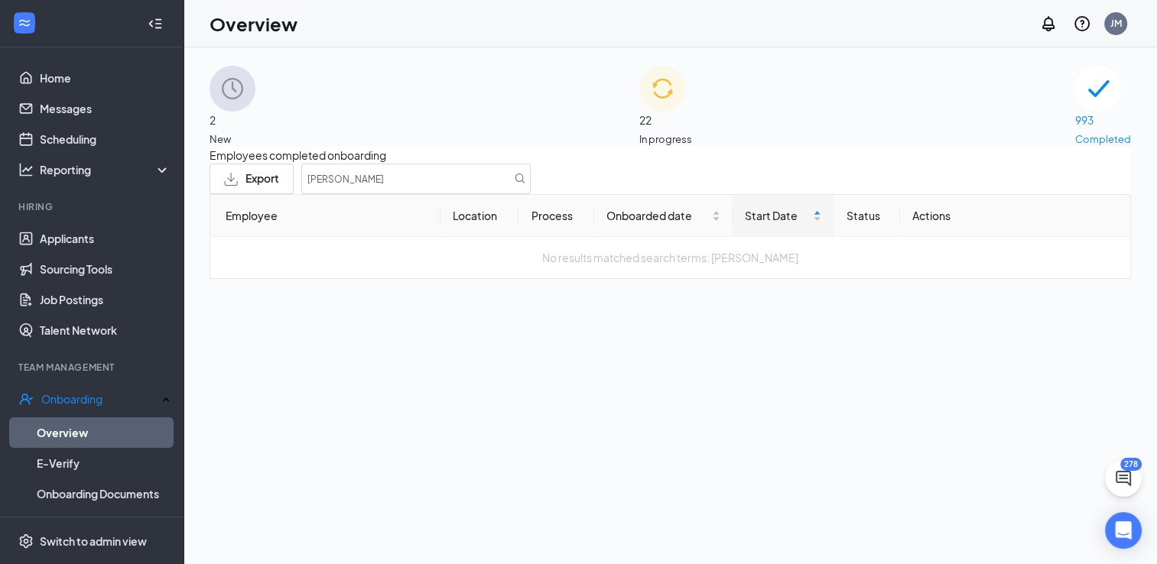
click at [890, 279] on div "Employees completed onboarding Export [PERSON_NAME] Employee Location Process O…" at bounding box center [669, 213] width 921 height 132
click at [692, 120] on div "22 In progress" at bounding box center [665, 106] width 53 height 81
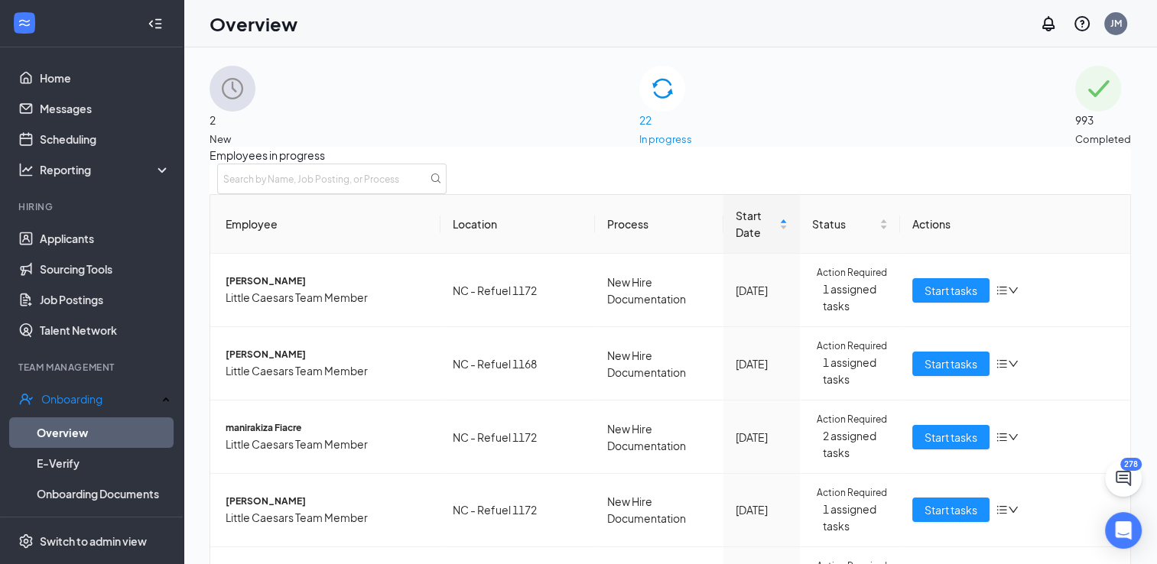
scroll to position [624, 0]
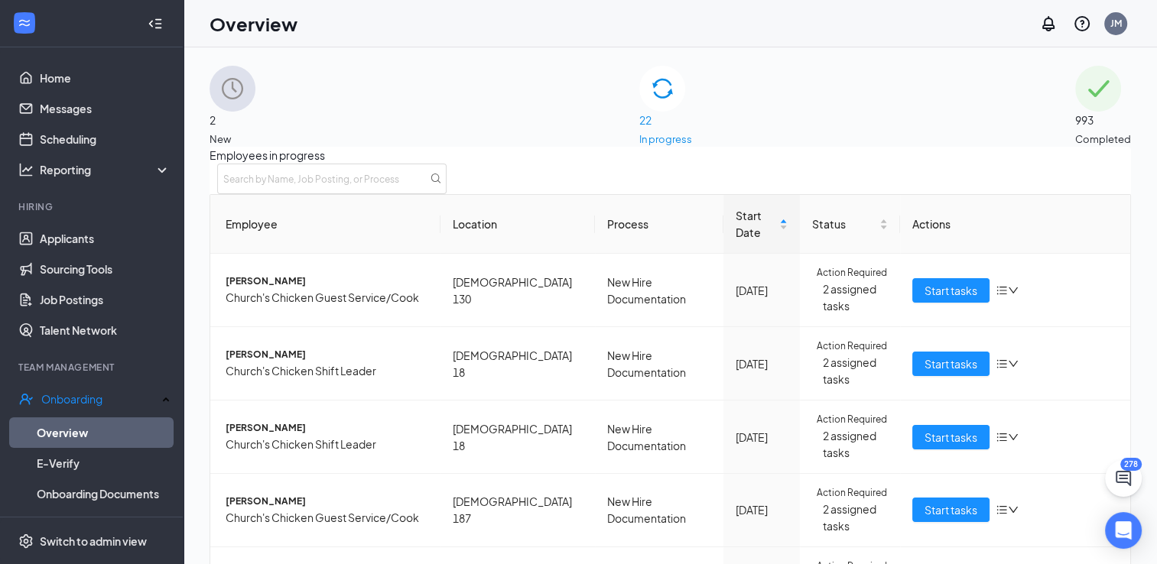
scroll to position [302, 0]
